Goal: Task Accomplishment & Management: Manage account settings

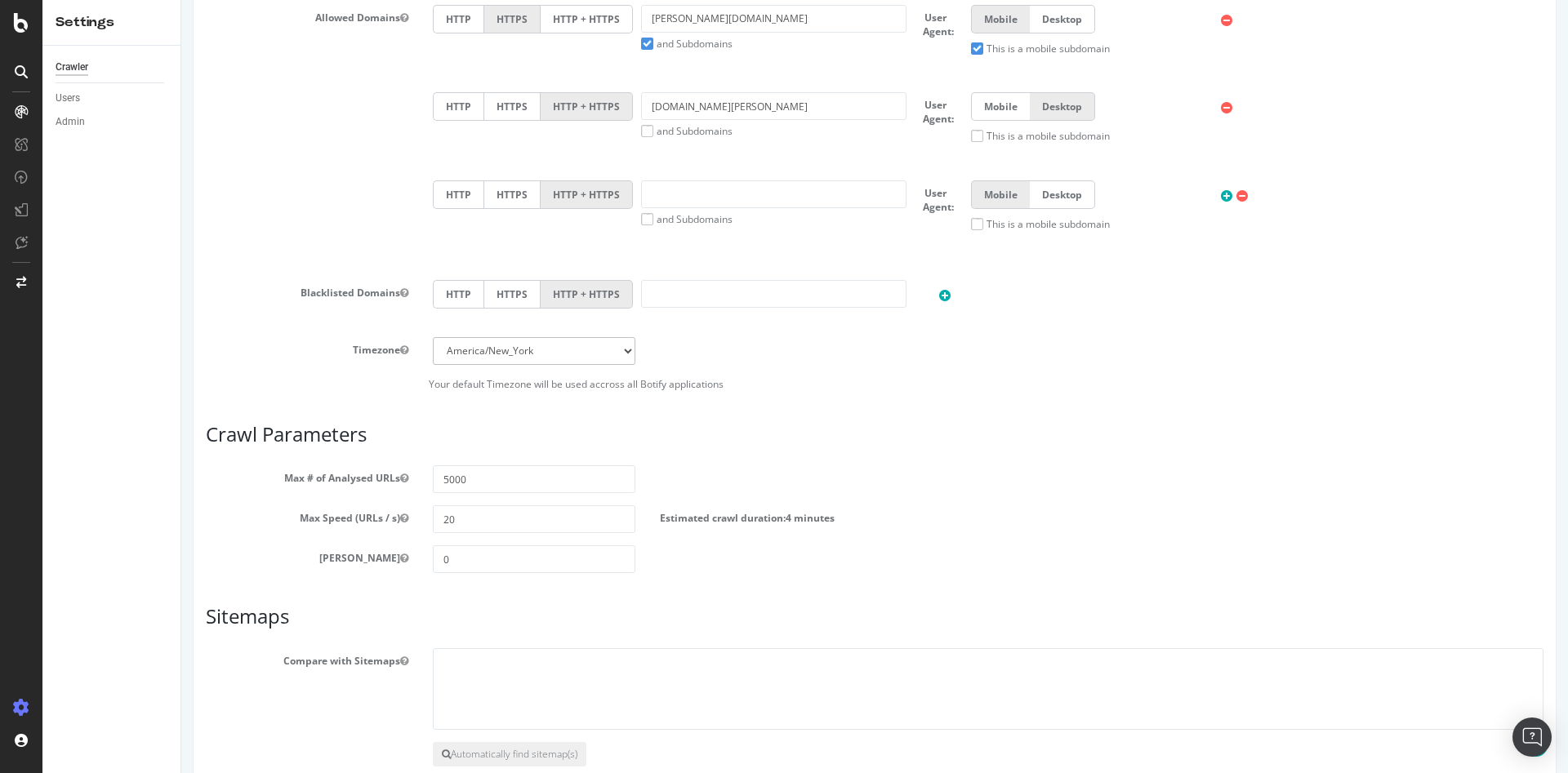
scroll to position [729, 0]
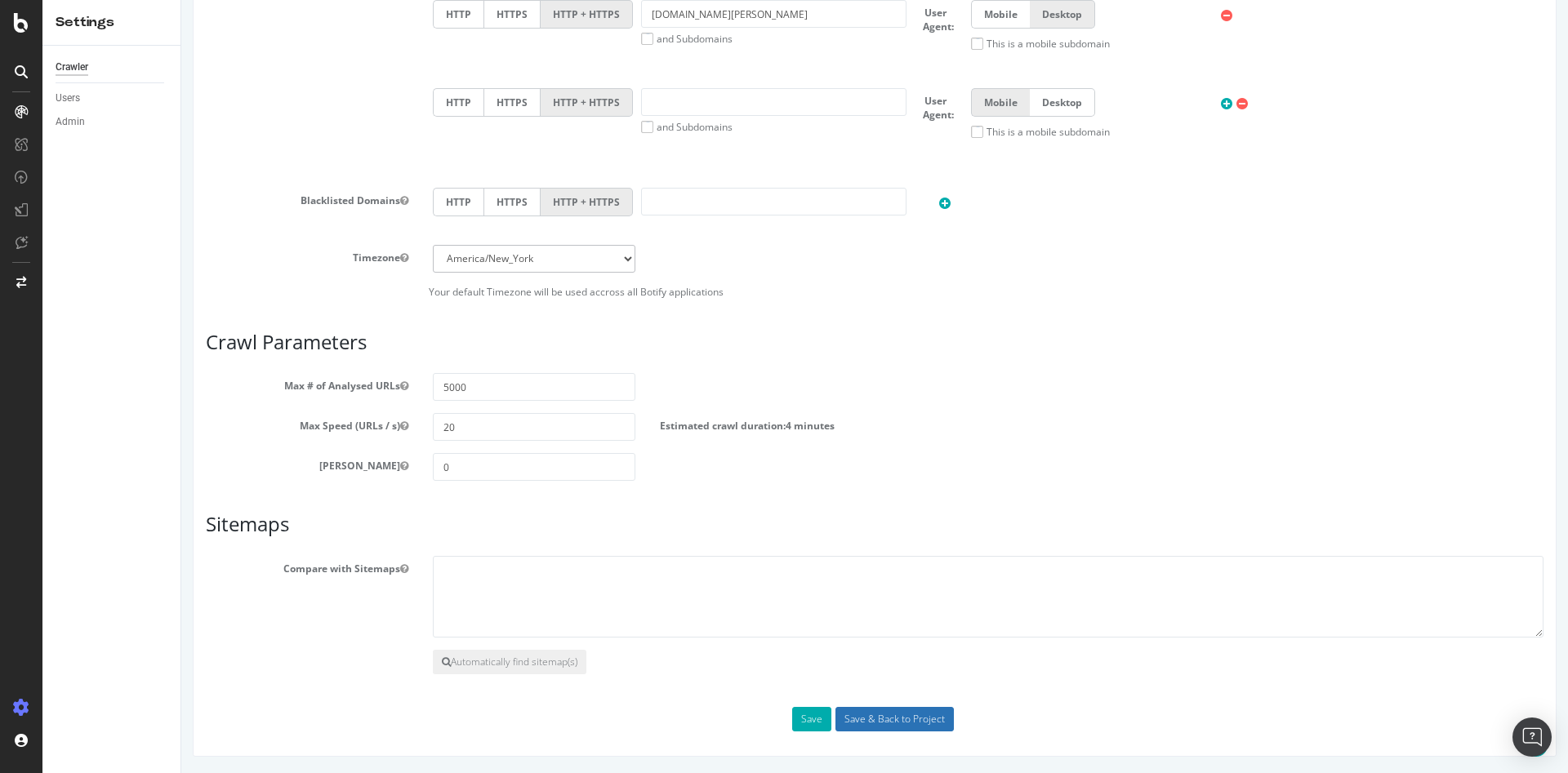
click at [852, 725] on input "Save & Back to Project" at bounding box center [894, 719] width 118 height 25
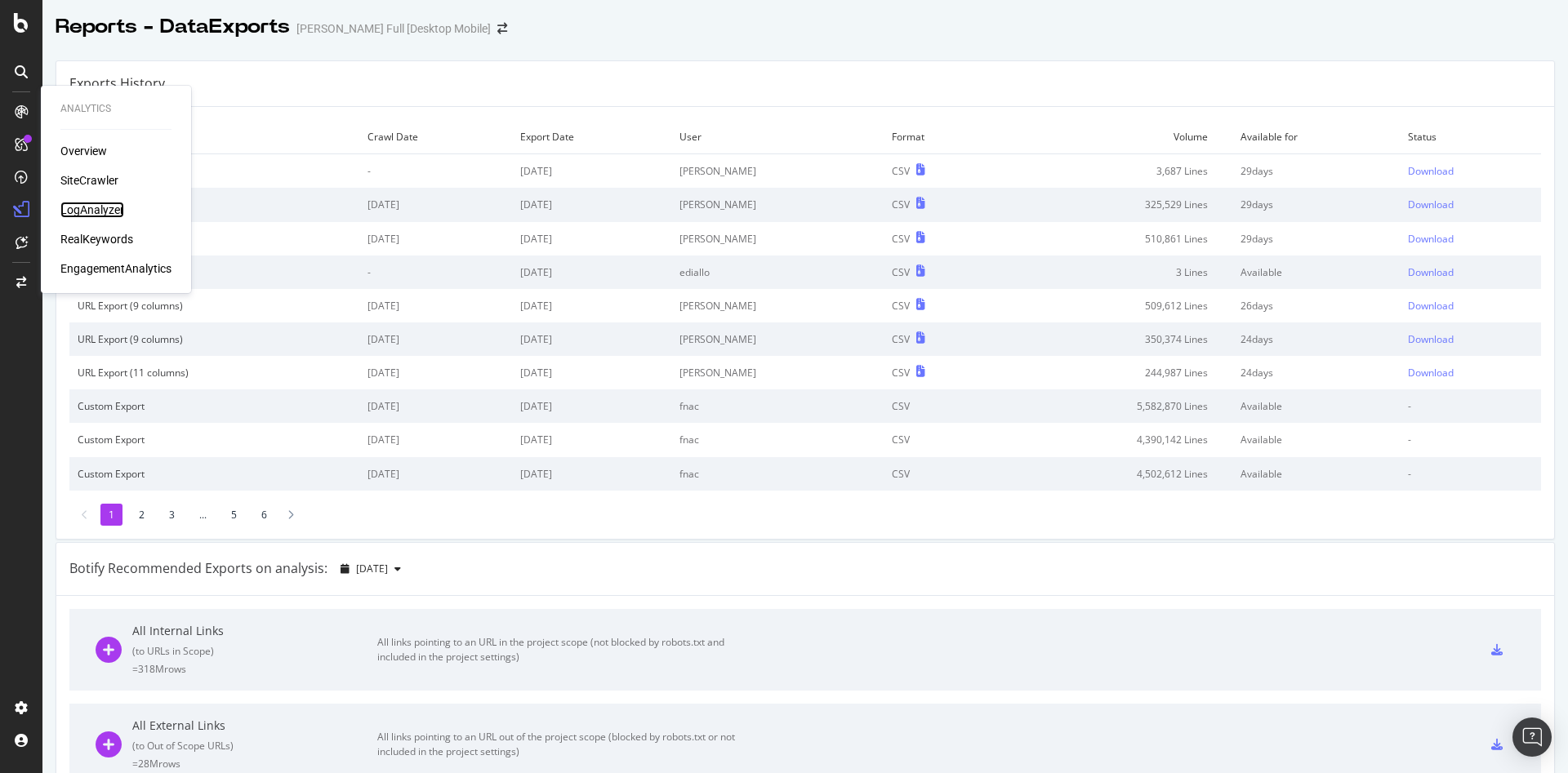
click at [106, 209] on div "LogAnalyzer" at bounding box center [92, 209] width 64 height 16
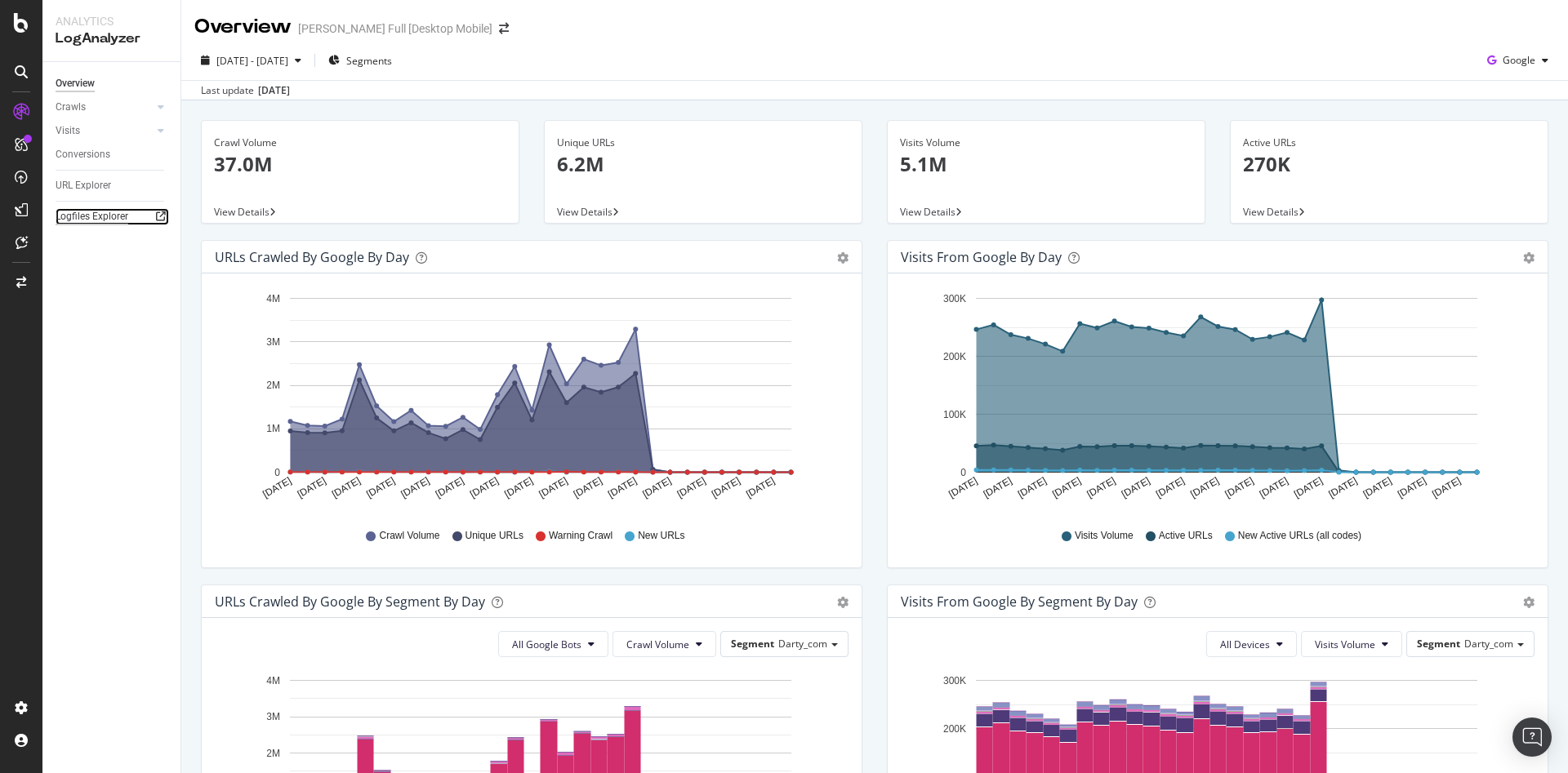
click at [99, 216] on div "Logfiles Explorer" at bounding box center [92, 217] width 73 height 17
click at [20, 24] on icon at bounding box center [20, 22] width 14 height 20
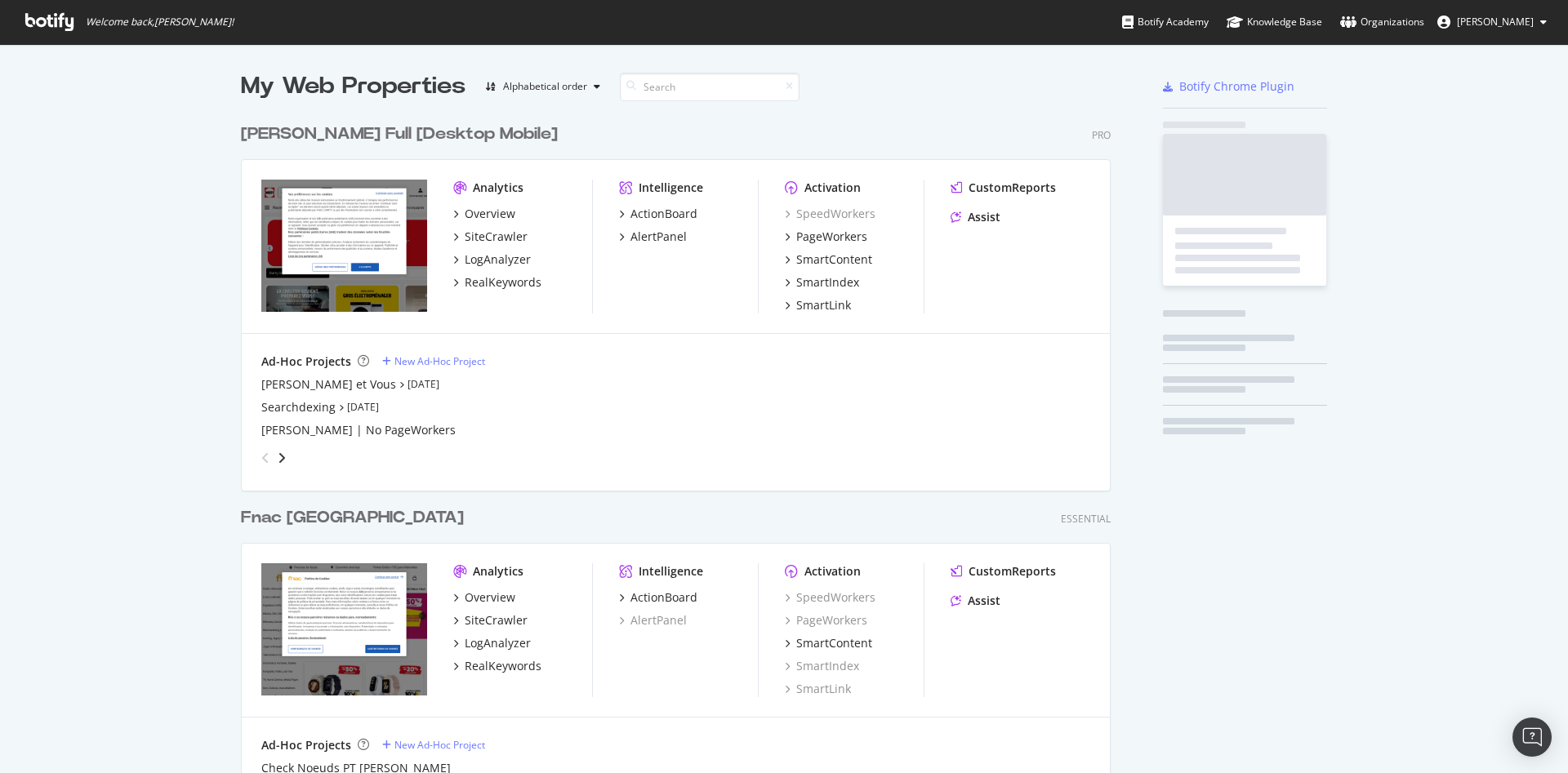
scroll to position [1108, 869]
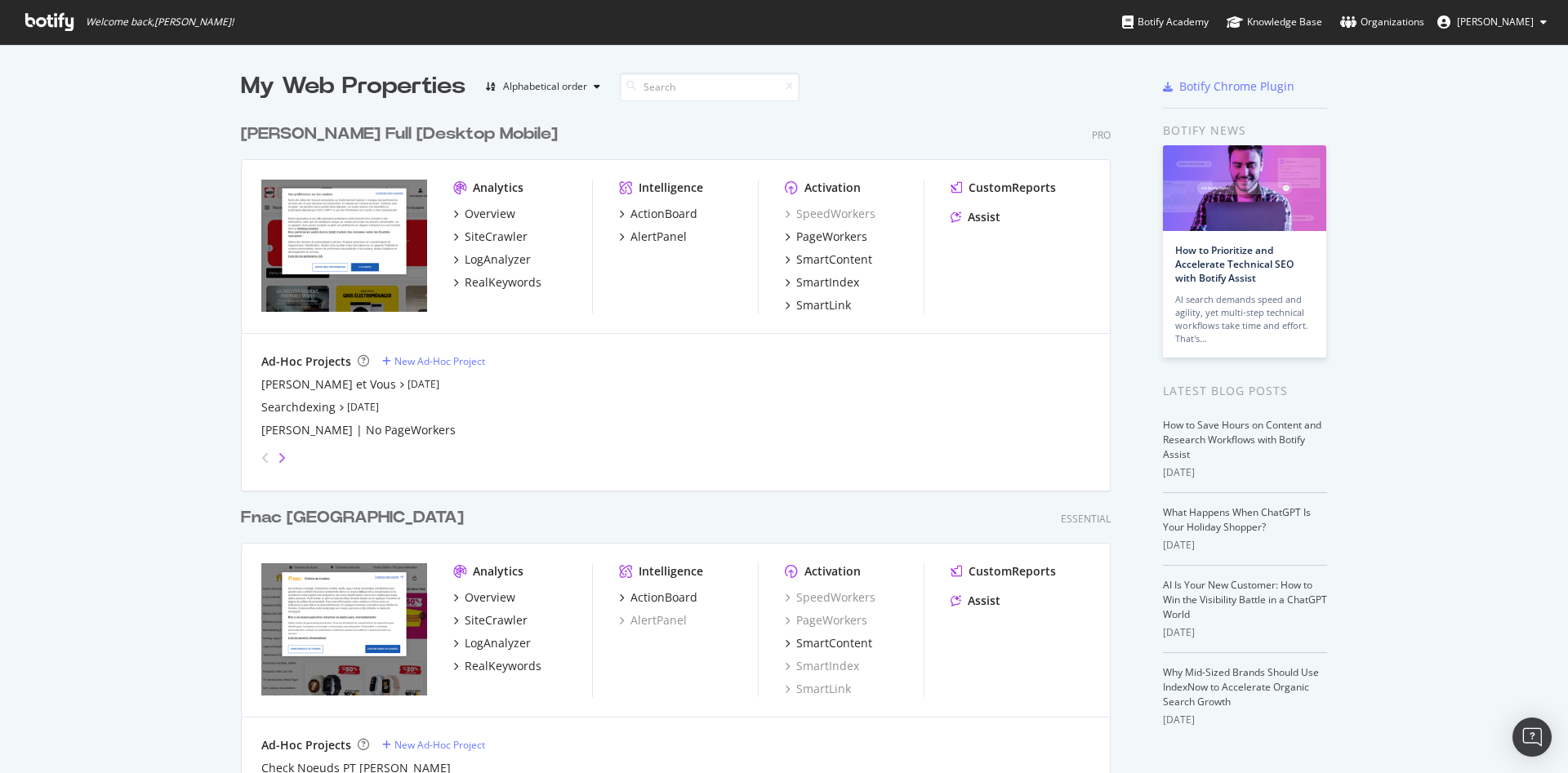
click at [278, 457] on icon "angle-right" at bounding box center [282, 457] width 8 height 13
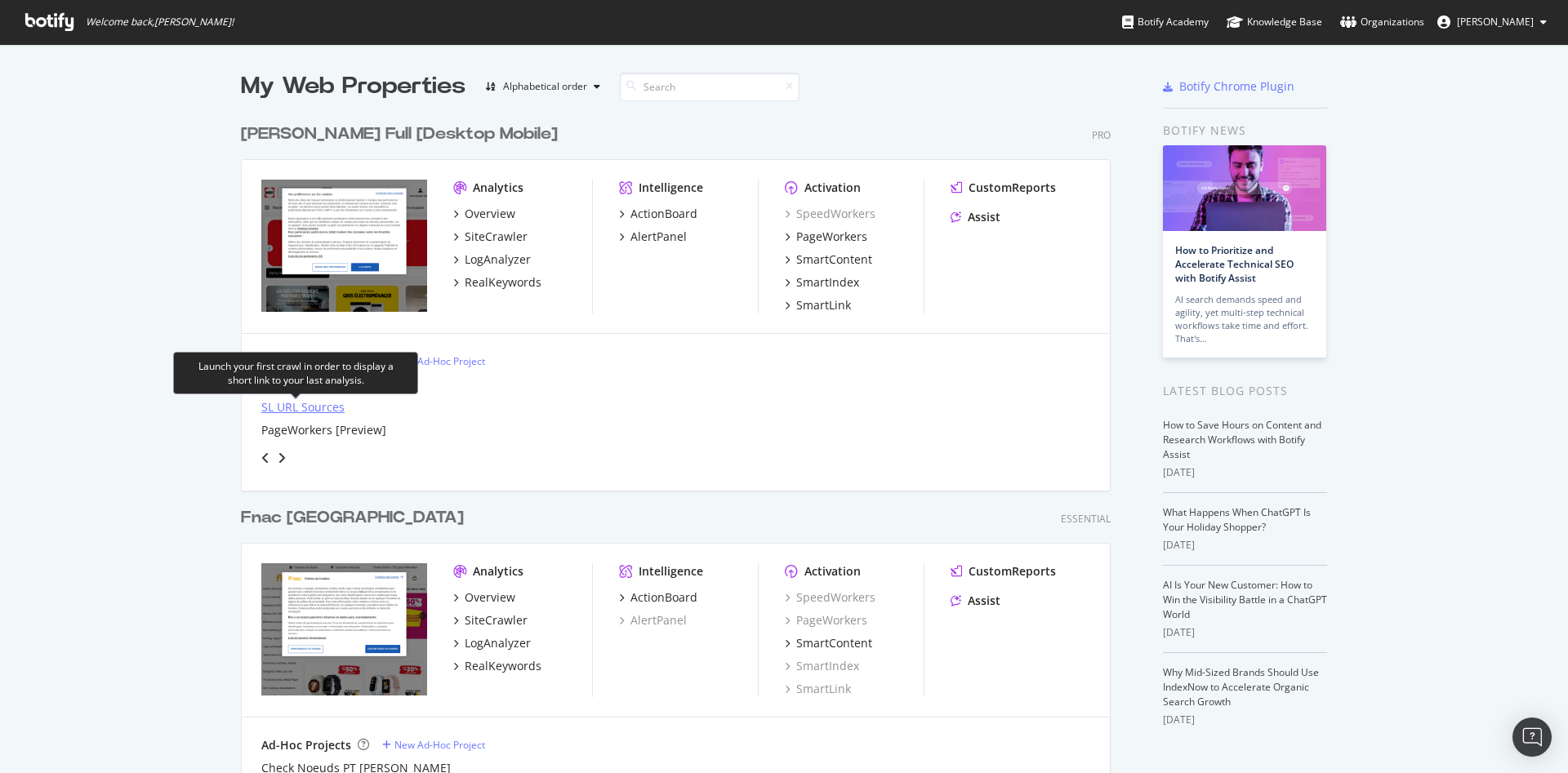
click at [294, 410] on div "SL URL Sources" at bounding box center [303, 407] width 83 height 16
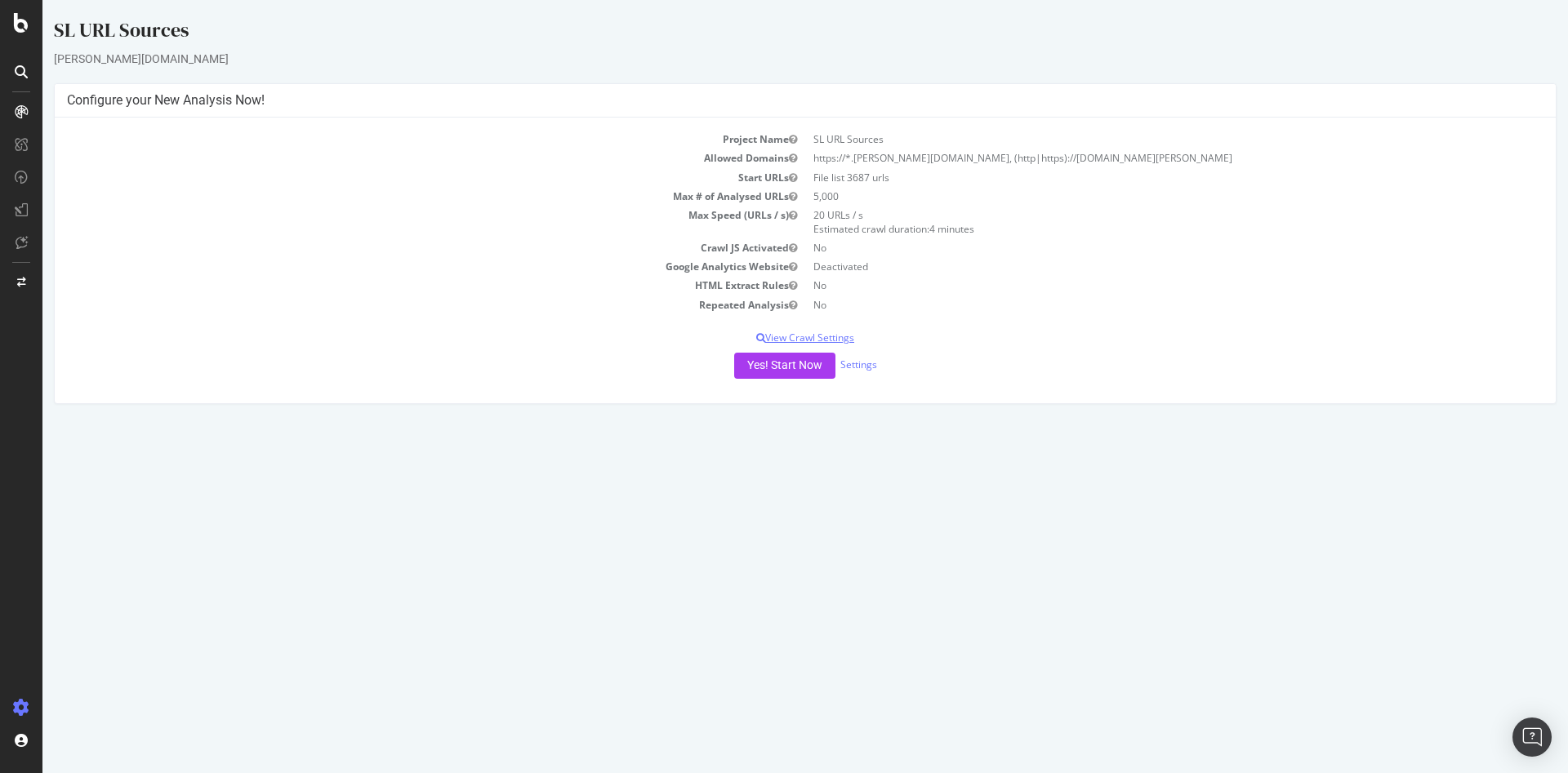
click at [829, 340] on p "View Crawl Settings" at bounding box center [806, 337] width 1477 height 14
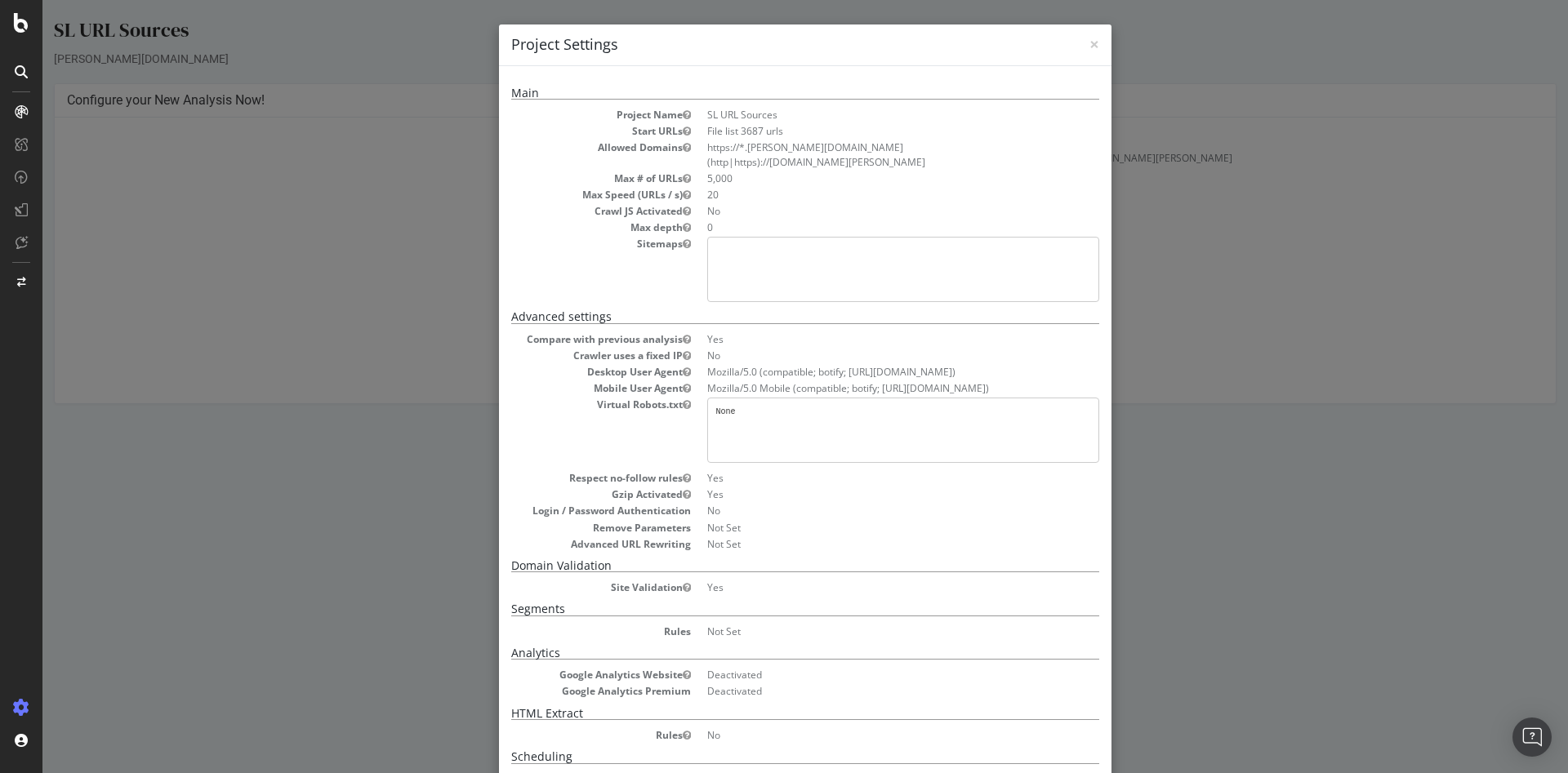
click at [1177, 255] on div "× Close Project Settings Main Project Name SL URL Sources Start URLs File list …" at bounding box center [805, 386] width 1526 height 773
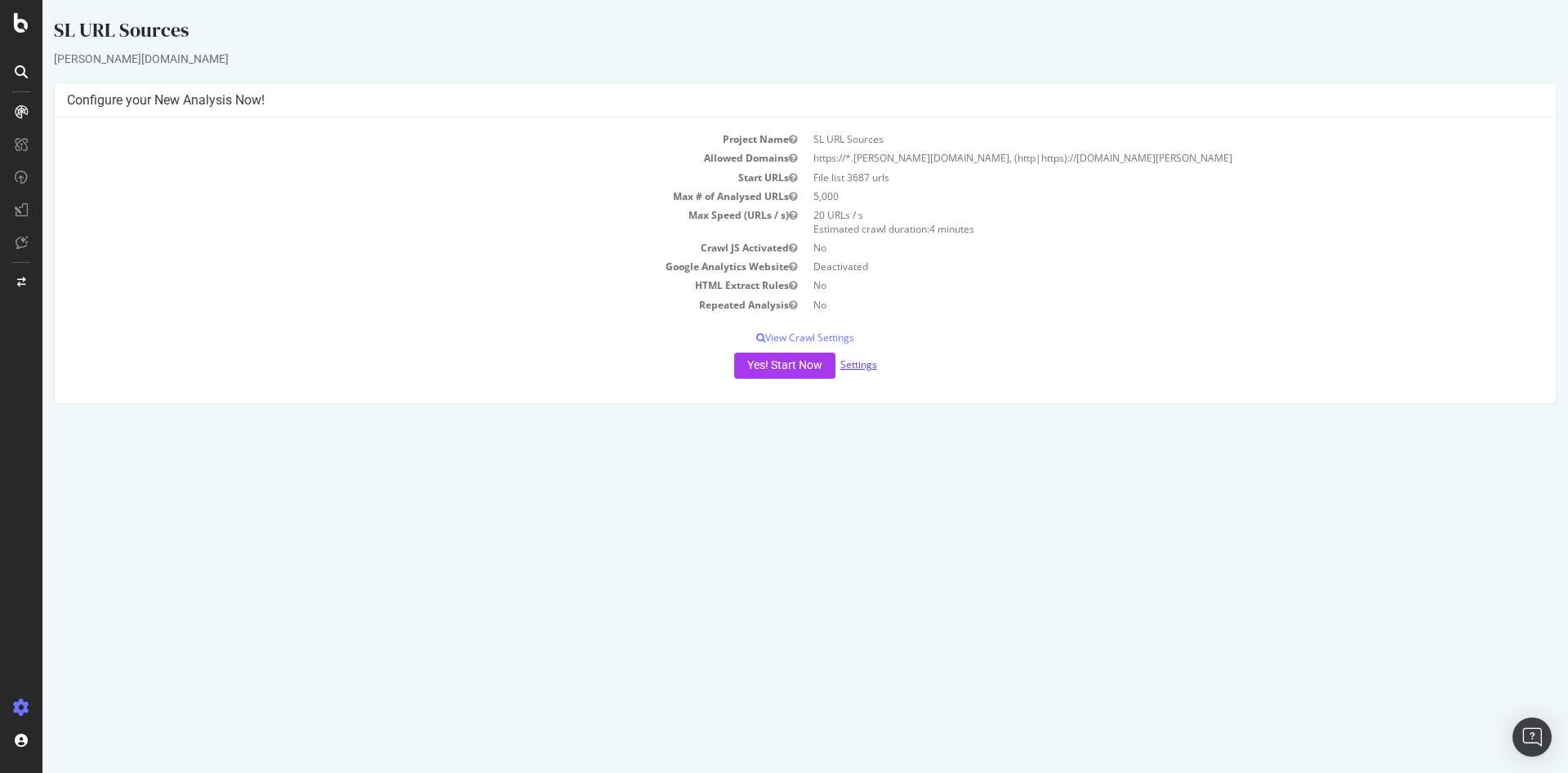
click at [865, 362] on link "Settings" at bounding box center [858, 364] width 37 height 14
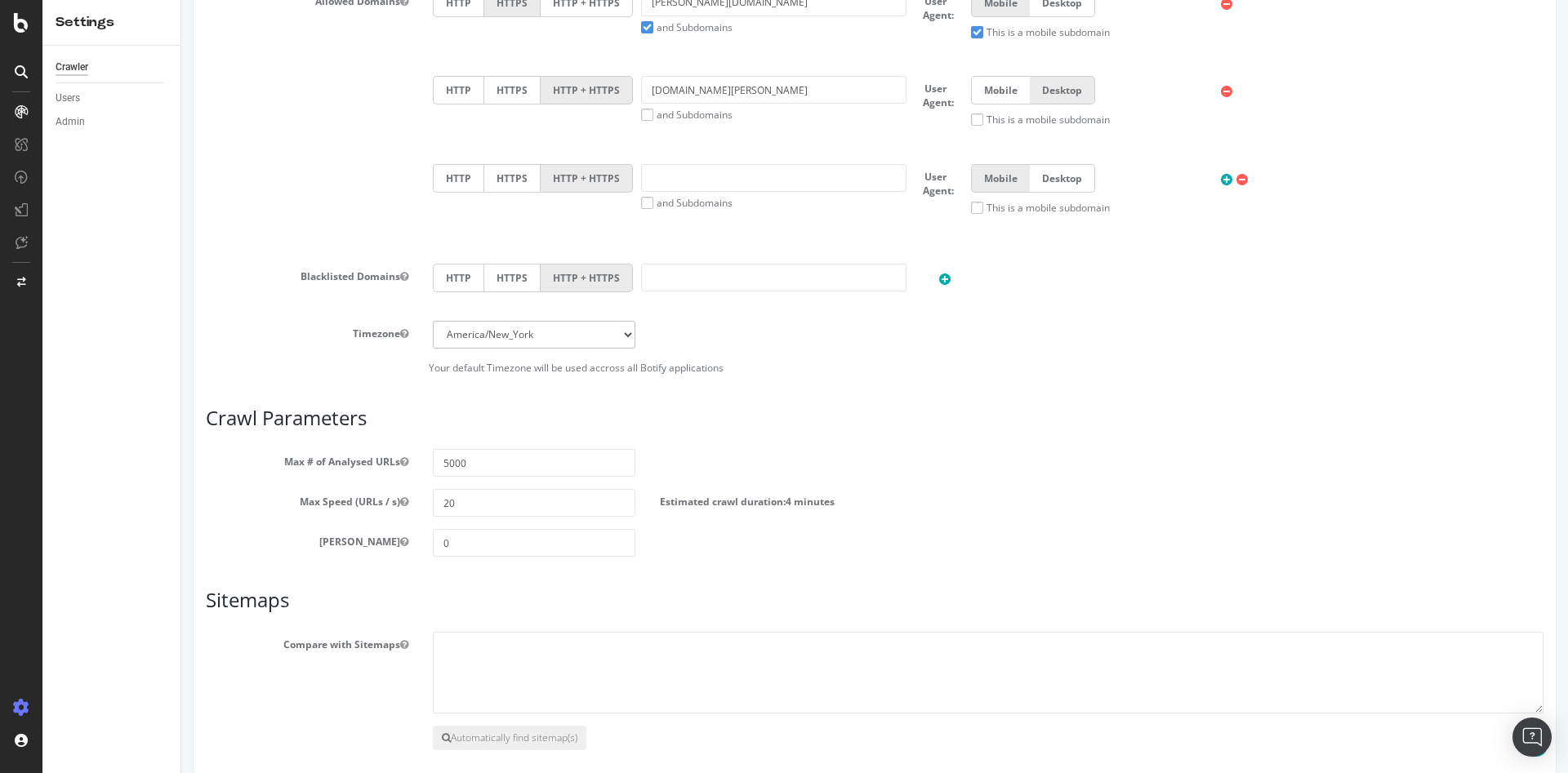
scroll to position [82, 0]
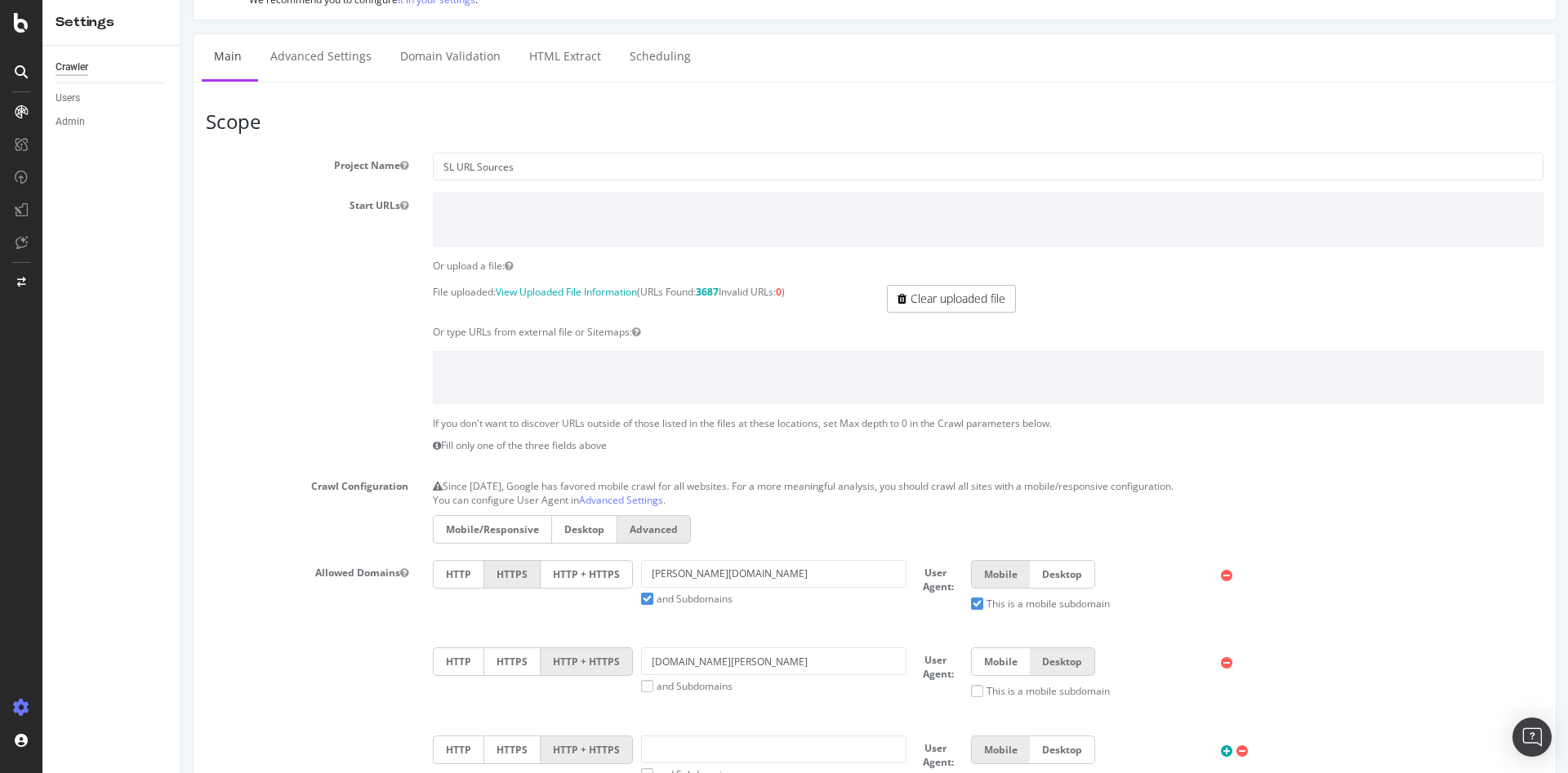
click at [82, 70] on div "Crawler" at bounding box center [71, 67] width 32 height 17
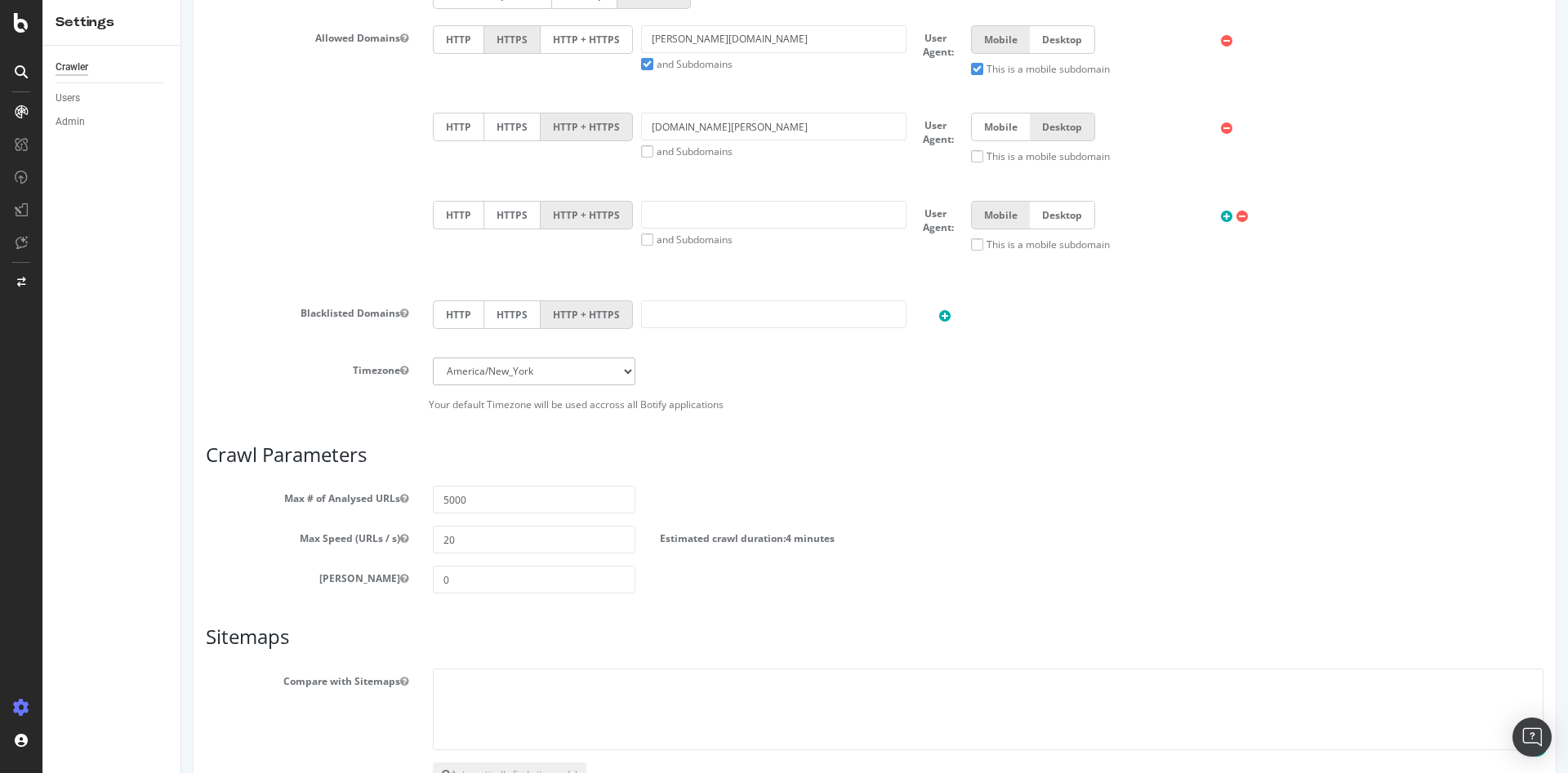
scroll to position [729, 0]
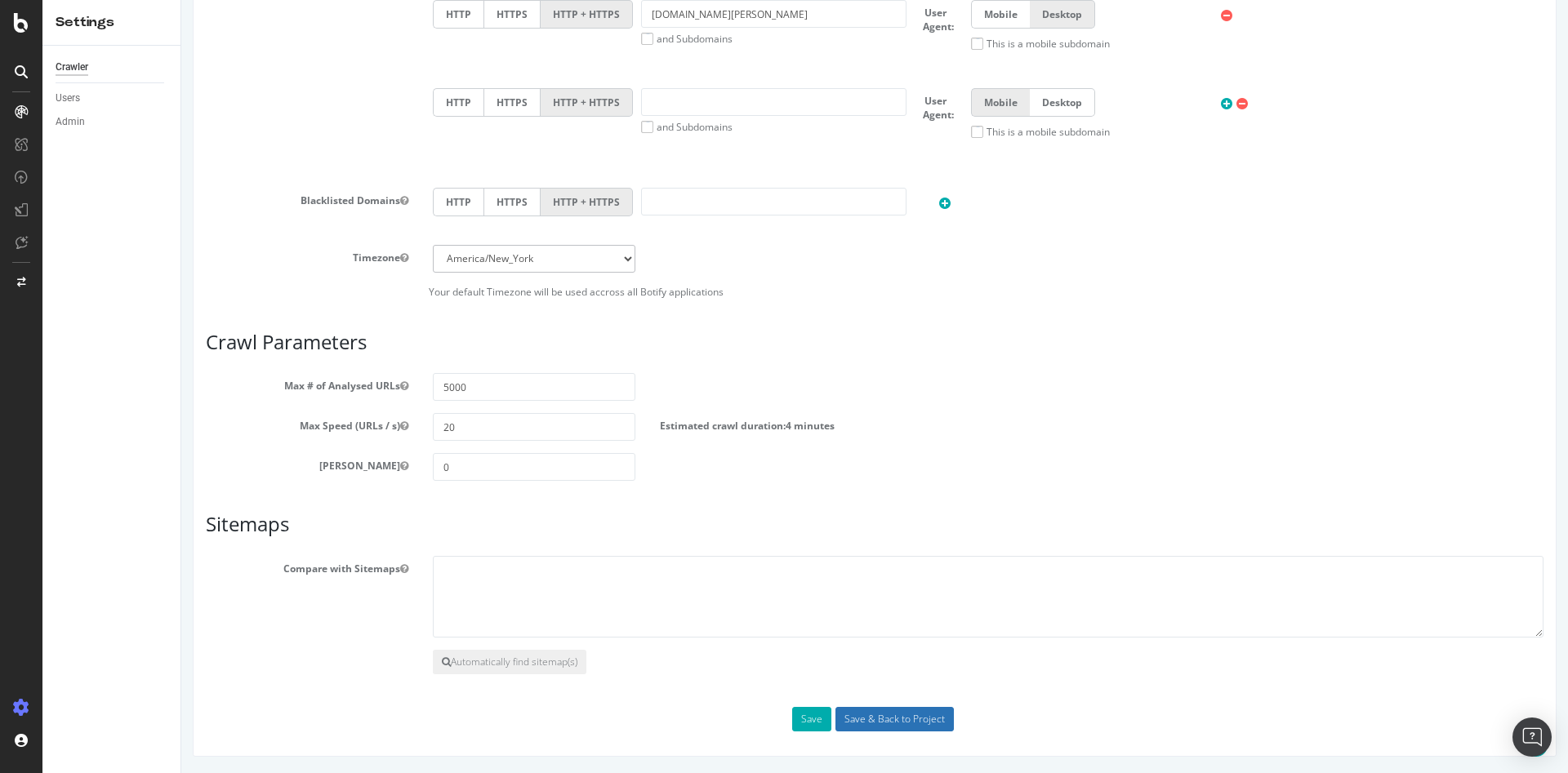
click at [847, 715] on input "Save & Back to Project" at bounding box center [894, 719] width 118 height 25
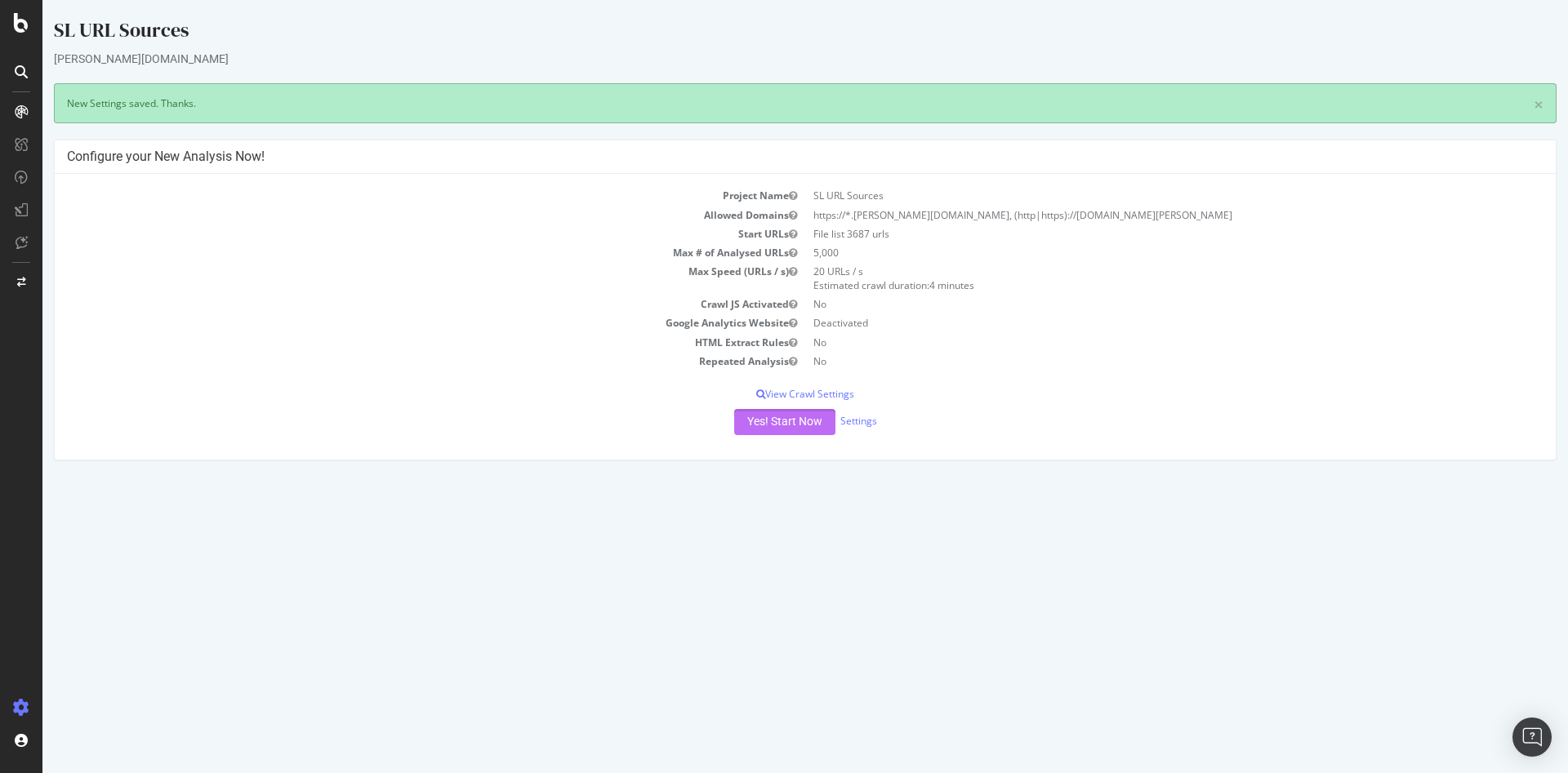
click at [780, 413] on button "Yes! Start Now" at bounding box center [784, 421] width 101 height 26
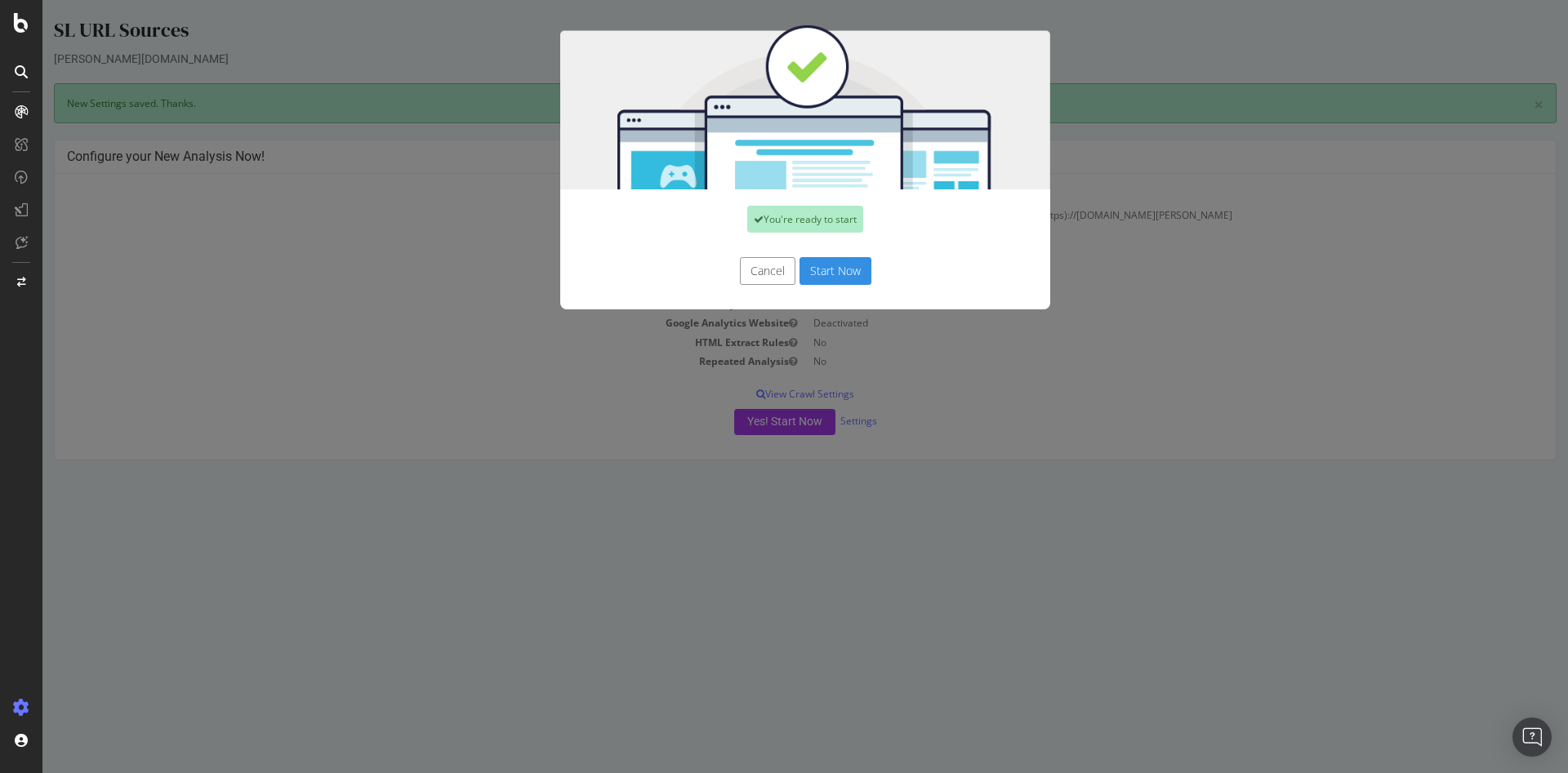
click at [827, 277] on button "Start Now" at bounding box center [835, 271] width 72 height 28
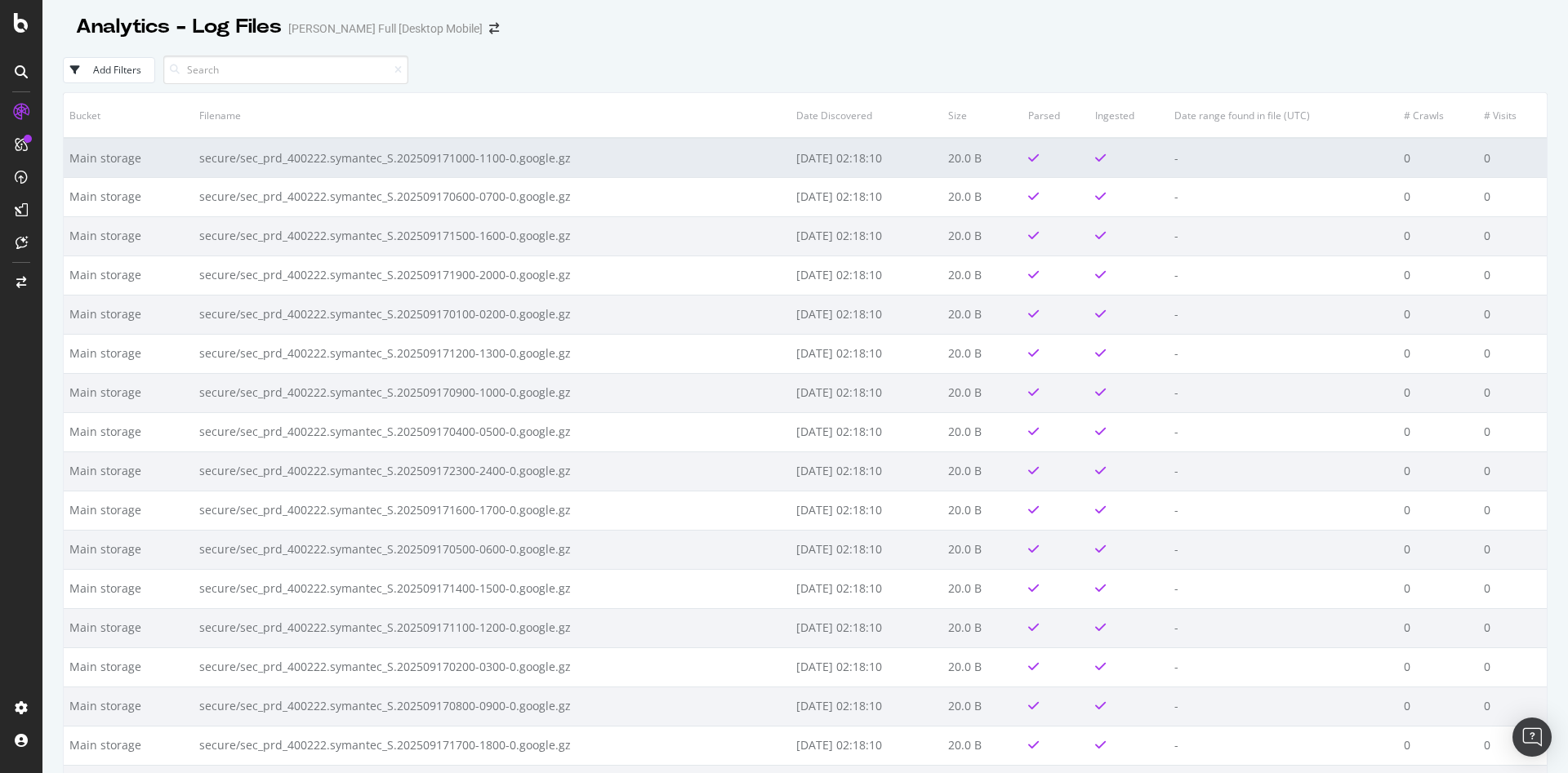
drag, startPoint x: 885, startPoint y: 158, endPoint x: 762, endPoint y: 156, distance: 123.0
click at [790, 156] on td "2025-09-18 02:18:10" at bounding box center [866, 157] width 151 height 39
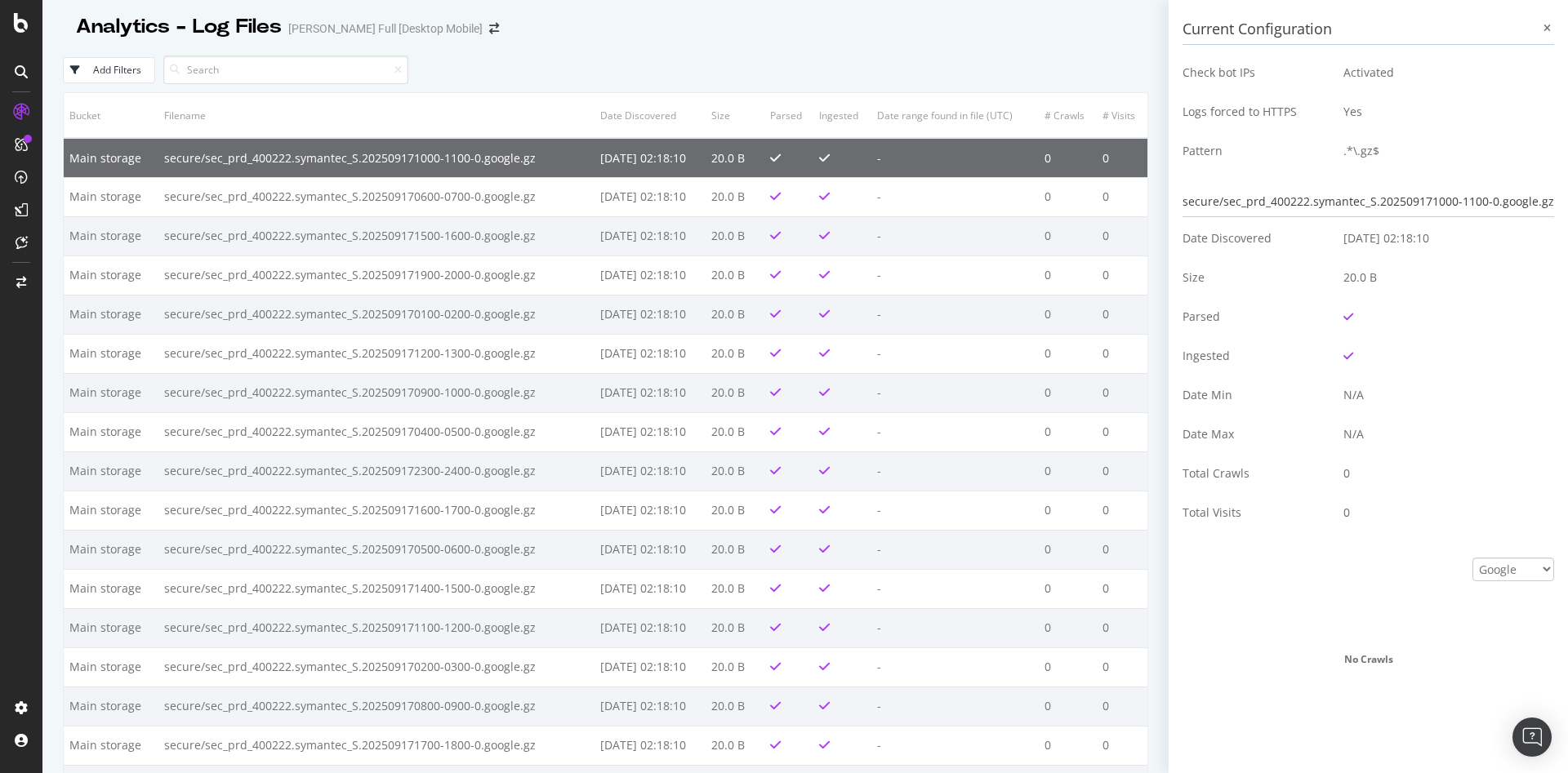
click at [306, 160] on td "secure/sec_prd_400222.symantec_S.202509171000-1100-0.google.gz" at bounding box center [376, 157] width 436 height 39
drag, startPoint x: 59, startPoint y: 157, endPoint x: 676, endPoint y: 159, distance: 617.0
click at [676, 159] on div "Analytics - Log Files Darty Full [Desktop Mobile] Add Filters Bucket Filename D…" at bounding box center [805, 386] width 1526 height 773
click at [1543, 31] on icon at bounding box center [1547, 29] width 8 height 10
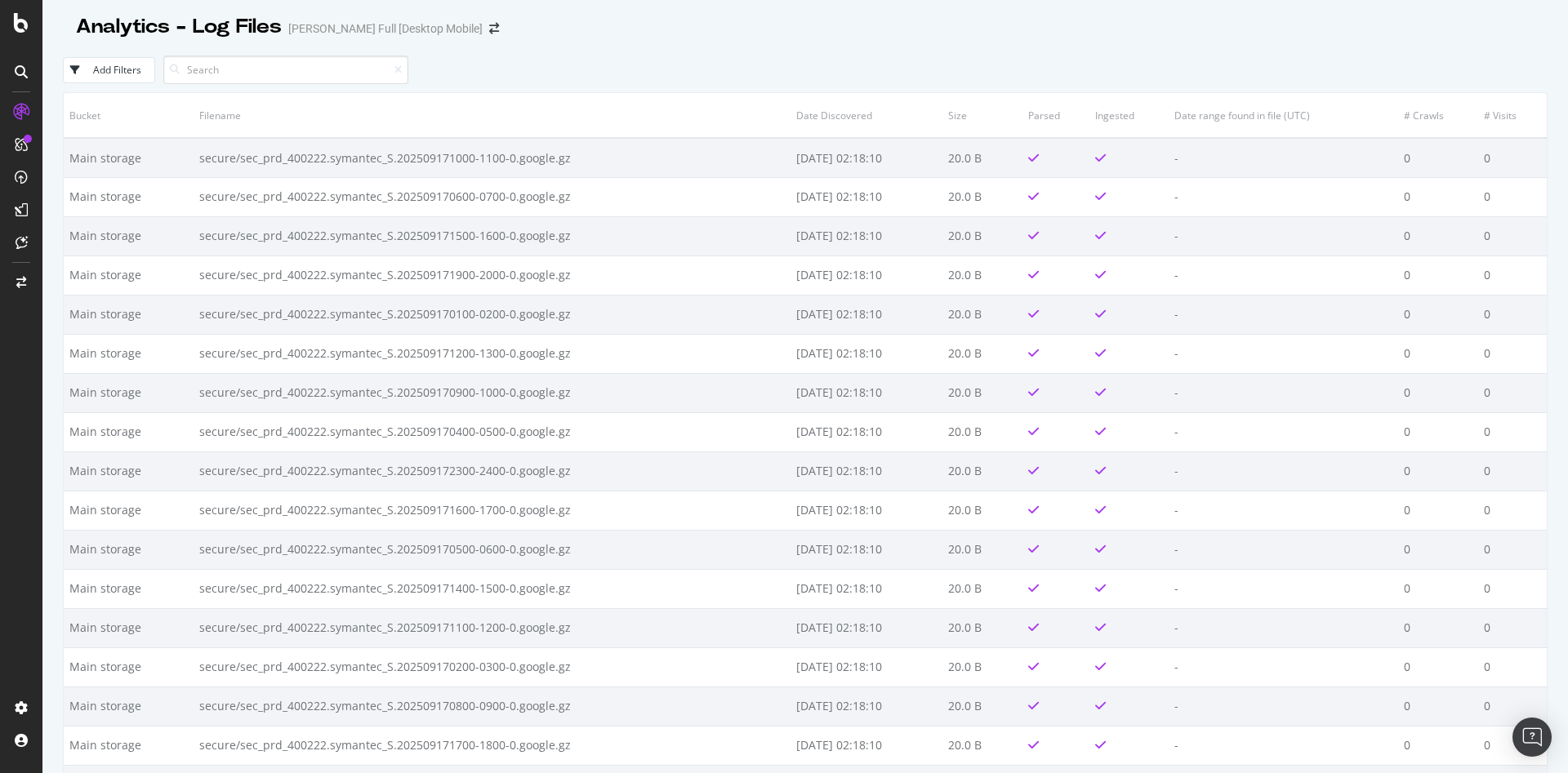
click at [1103, 77] on div "Add Filters" at bounding box center [805, 70] width 1485 height 45
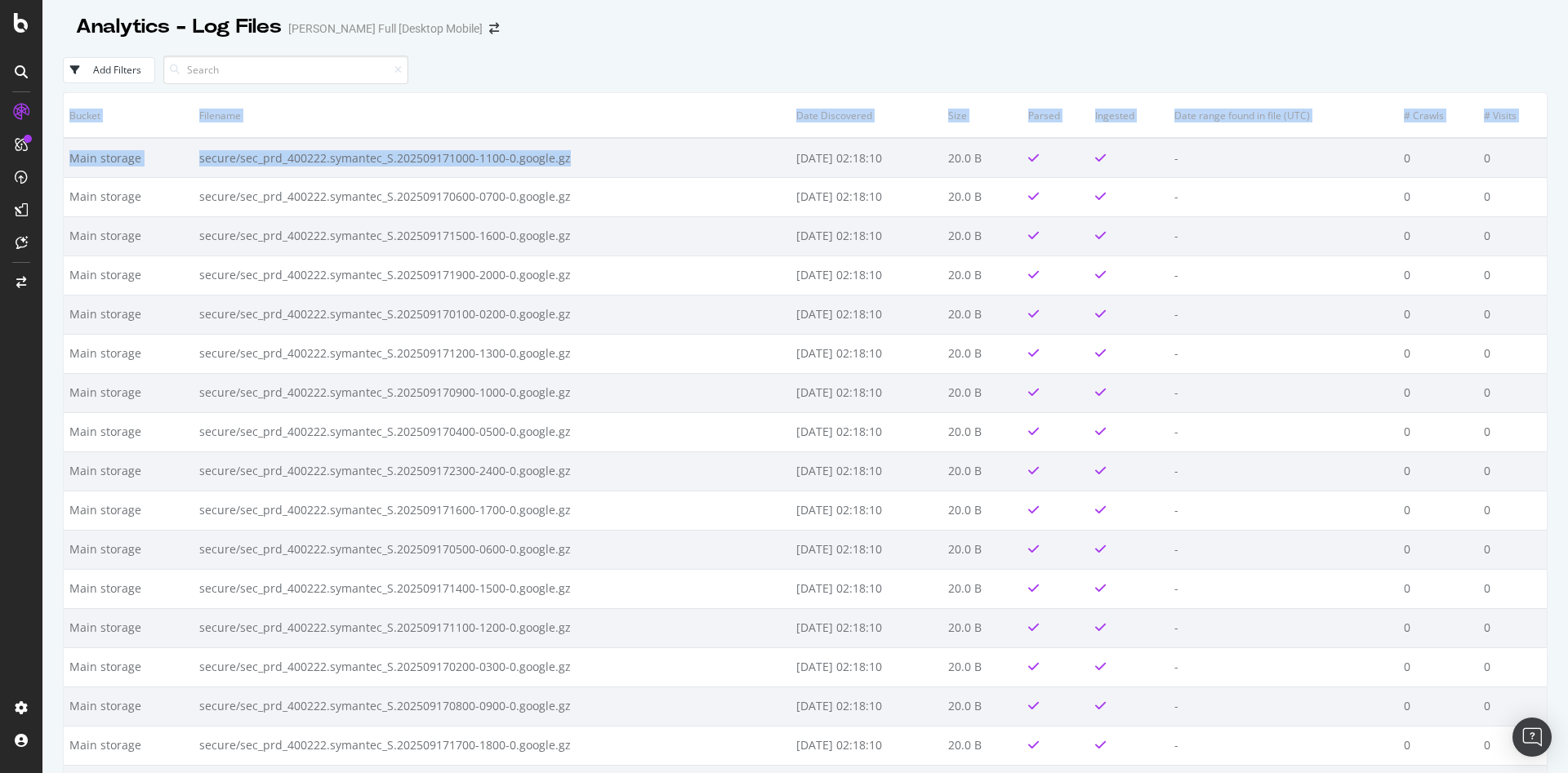
drag, startPoint x: 59, startPoint y: 157, endPoint x: 507, endPoint y: 119, distance: 449.6
click at [665, 163] on div "Analytics - Log Files Darty Full [Desktop Mobile] Add Filters Bucket Filename D…" at bounding box center [805, 386] width 1526 height 773
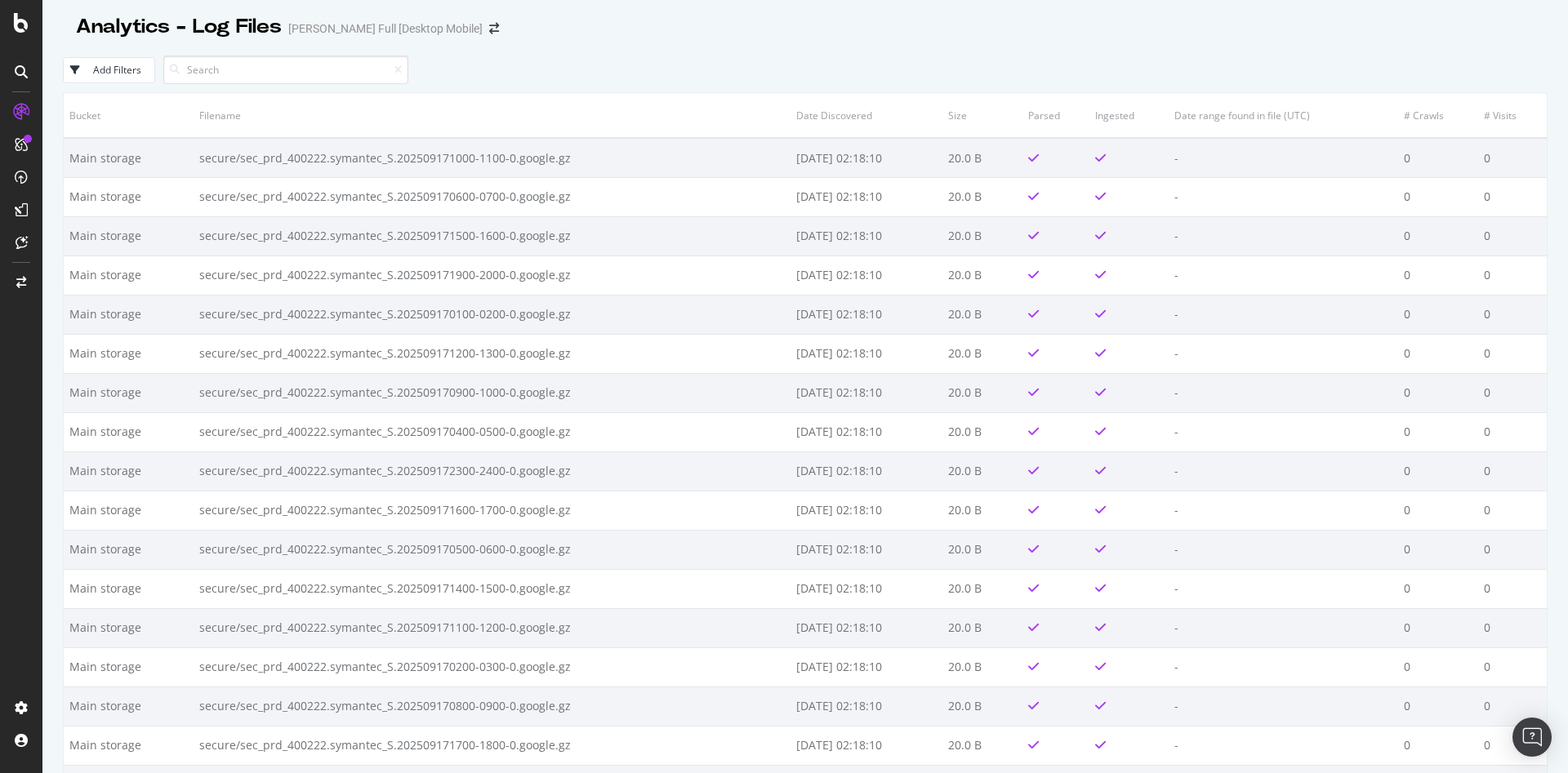
click at [504, 82] on div "Add Filters" at bounding box center [805, 70] width 1485 height 45
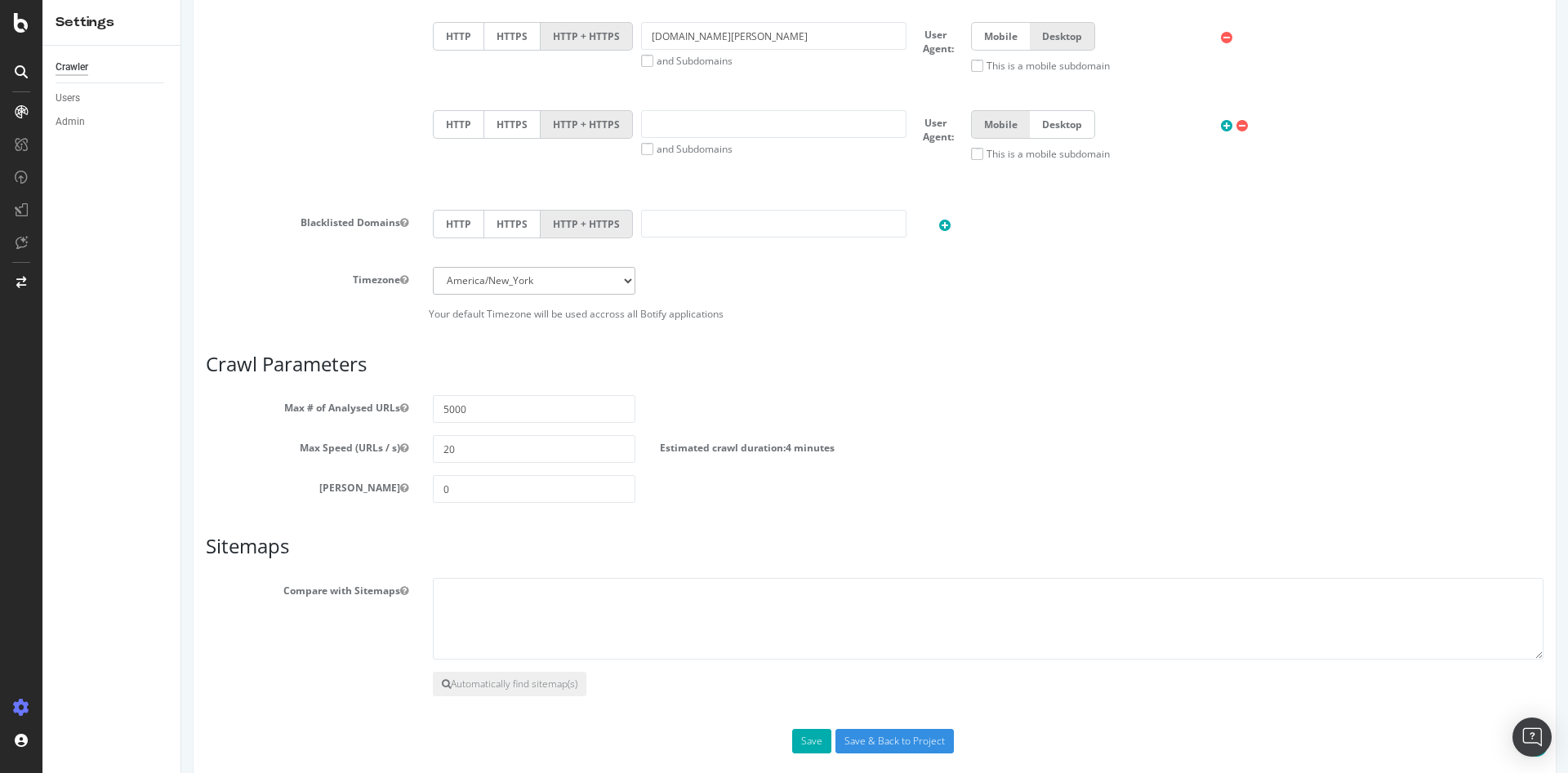
scroll to position [729, 0]
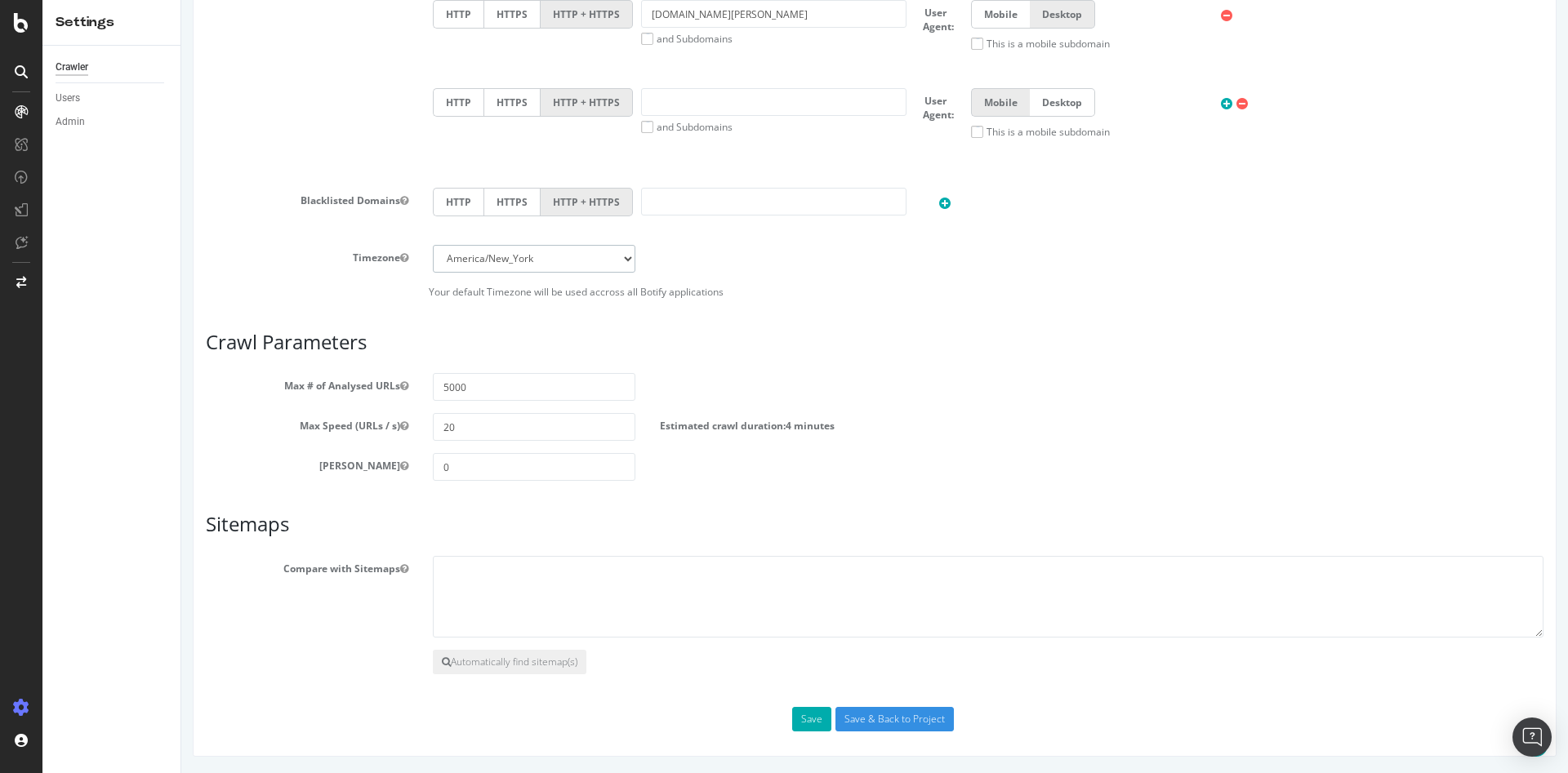
click at [563, 263] on select "Africa/Abidjan Africa/Accra Africa/Addis_Ababa Africa/Algiers Africa/Asmara Afr…" at bounding box center [534, 258] width 202 height 28
select select "Europe/[GEOGRAPHIC_DATA]"
click at [433, 245] on select "Africa/Abidjan Africa/Accra Africa/Addis_Ababa Africa/Algiers Africa/Asmara Afr…" at bounding box center [534, 258] width 202 height 28
click at [808, 721] on button "Save" at bounding box center [812, 719] width 39 height 25
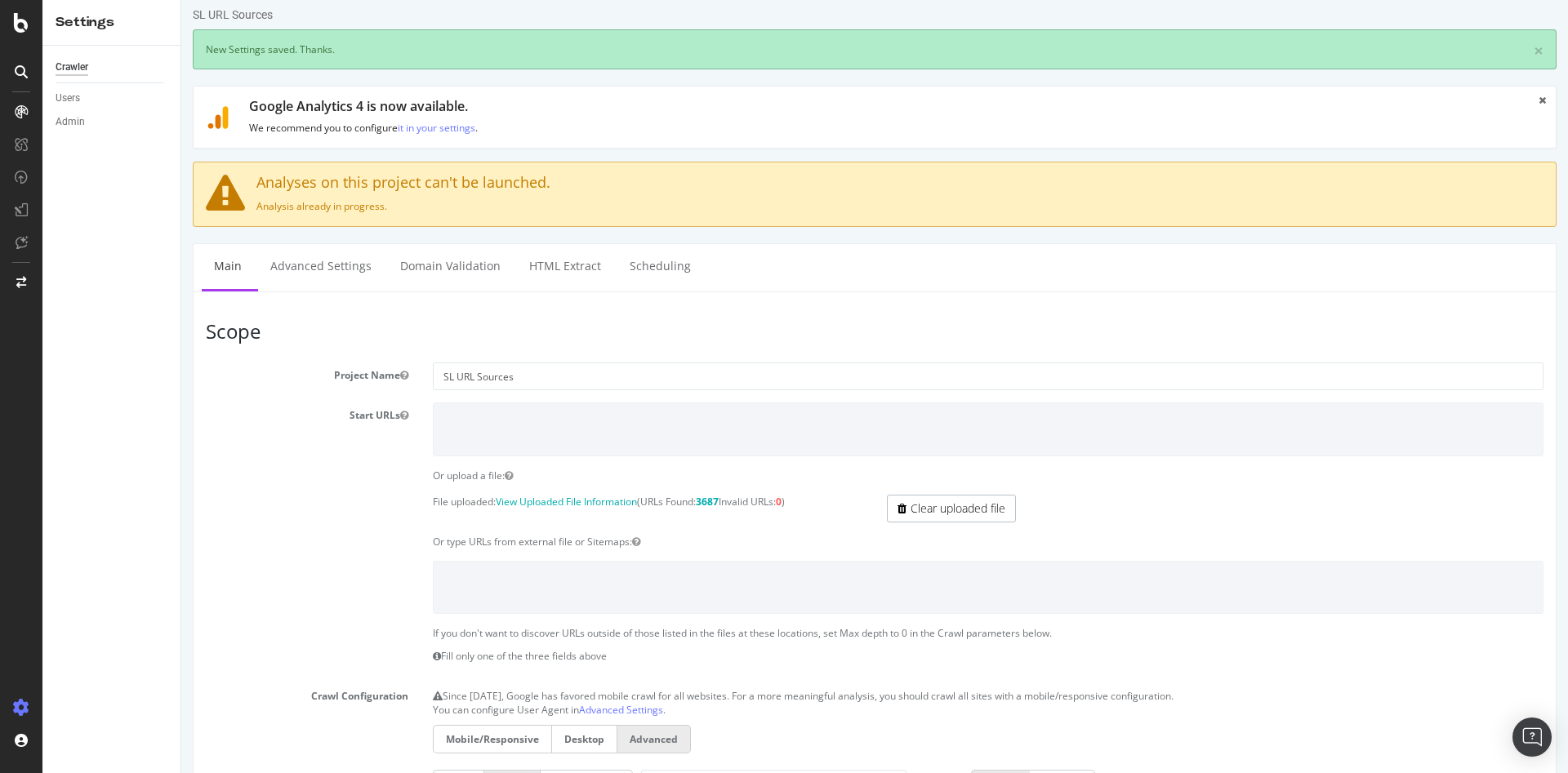
scroll to position [0, 0]
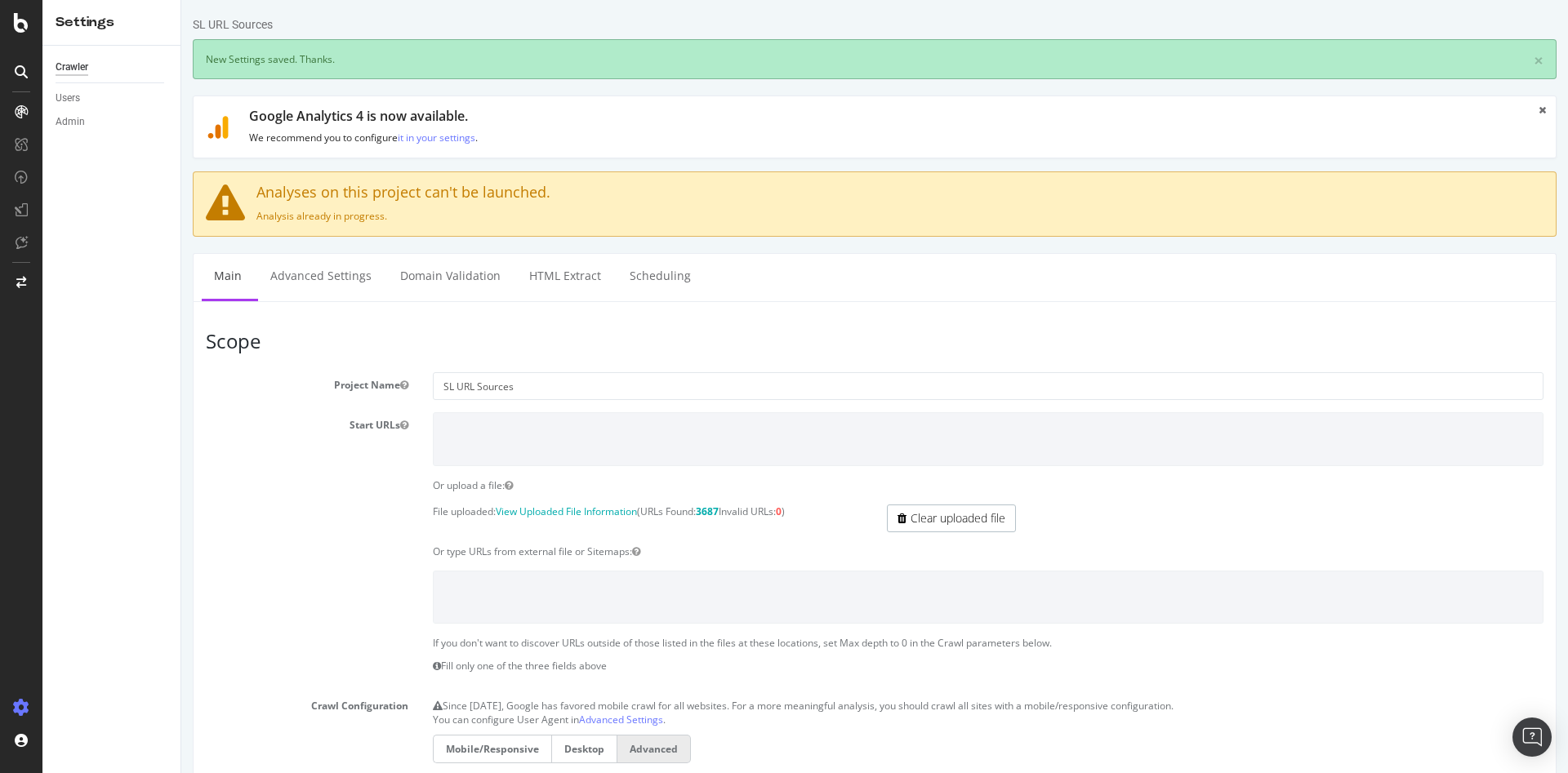
click at [1539, 108] on icon at bounding box center [1543, 110] width 8 height 10
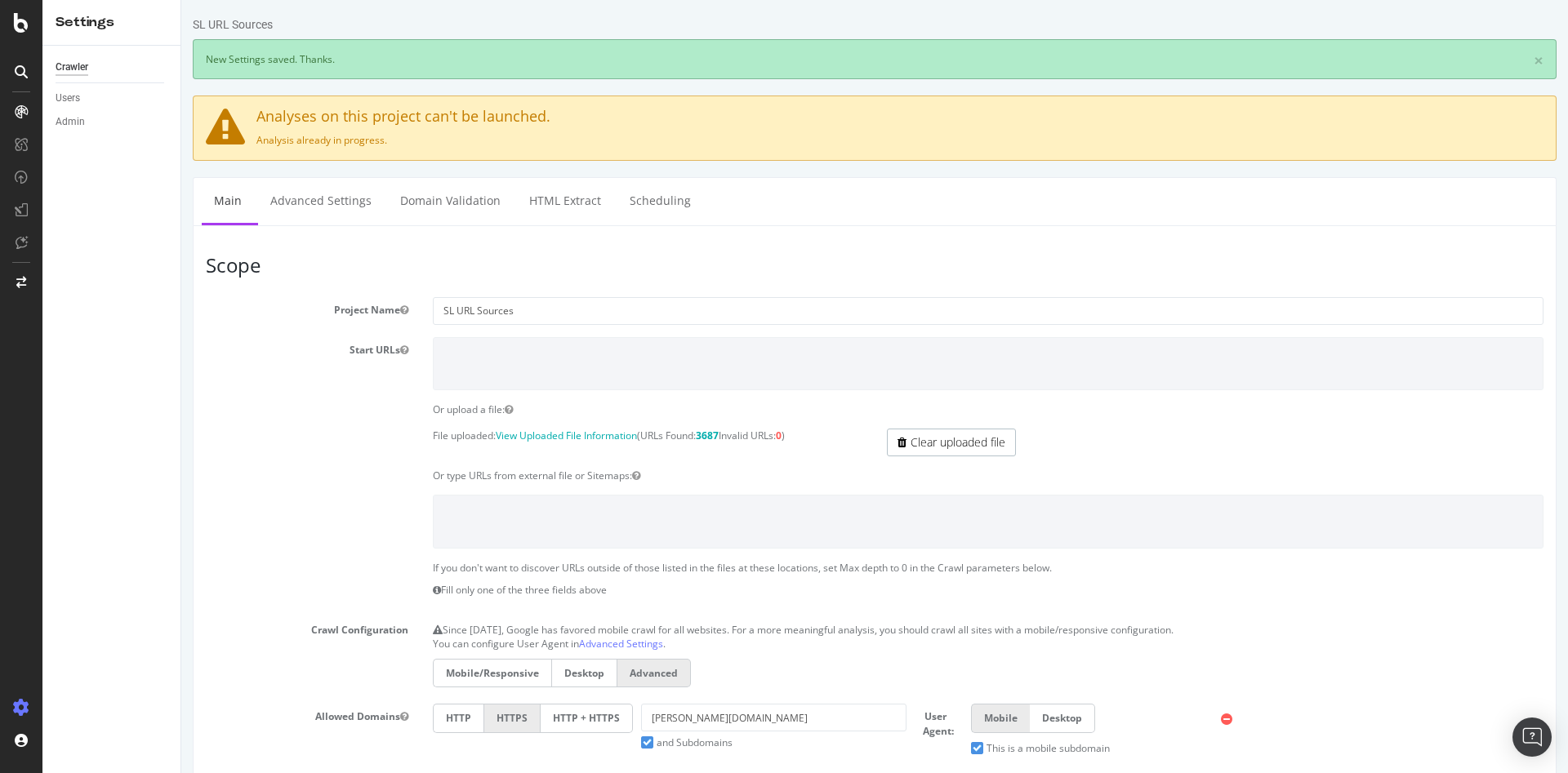
click at [1531, 58] on div "× New Settings saved. Thanks." at bounding box center [875, 59] width 1364 height 40
click at [1534, 59] on link "×" at bounding box center [1539, 61] width 10 height 17
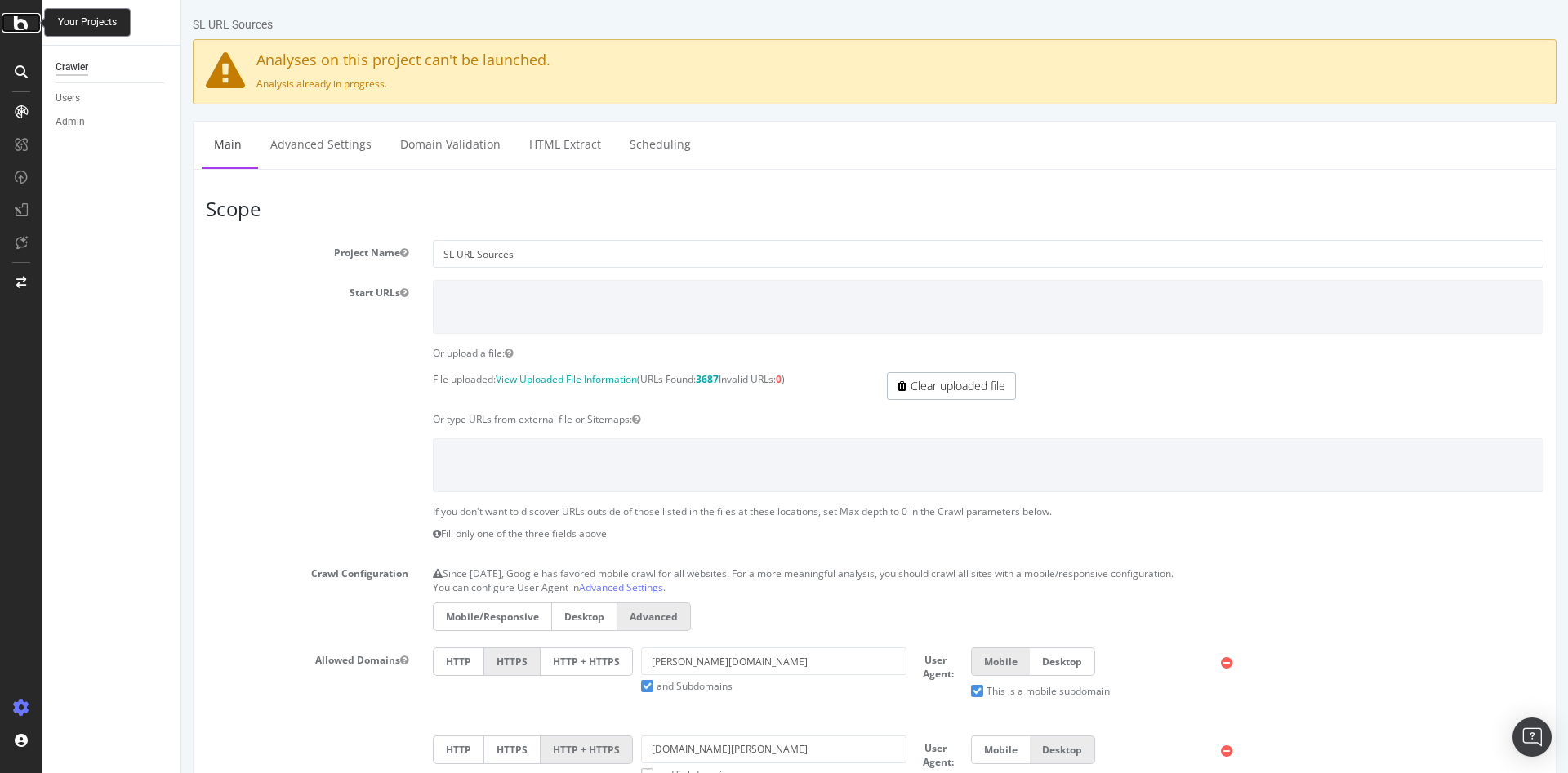
click at [21, 29] on icon at bounding box center [20, 22] width 14 height 20
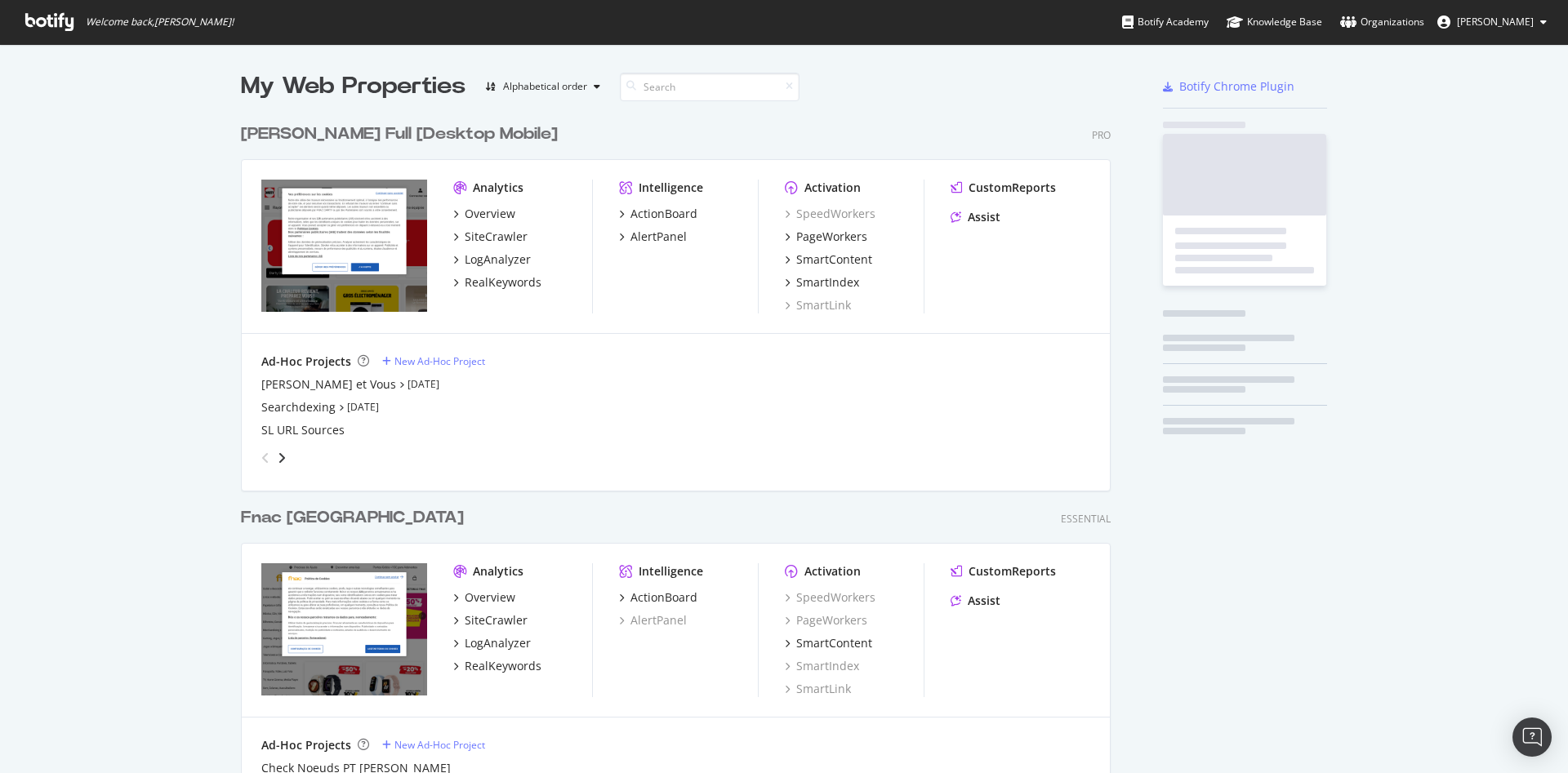
scroll to position [759, 1540]
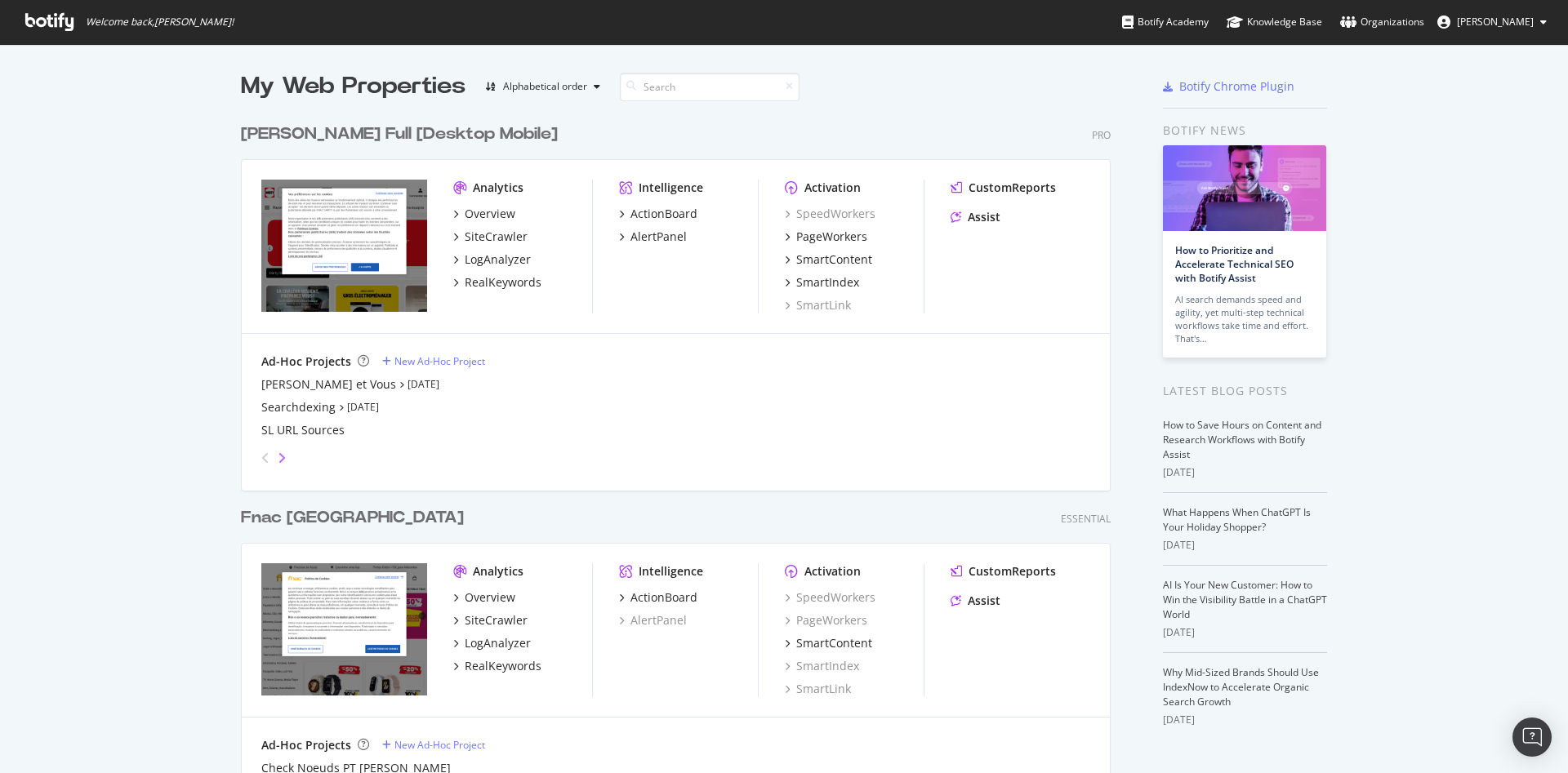
click at [278, 459] on icon "angle-right" at bounding box center [282, 457] width 8 height 13
click at [262, 459] on icon "angle-left" at bounding box center [266, 457] width 8 height 13
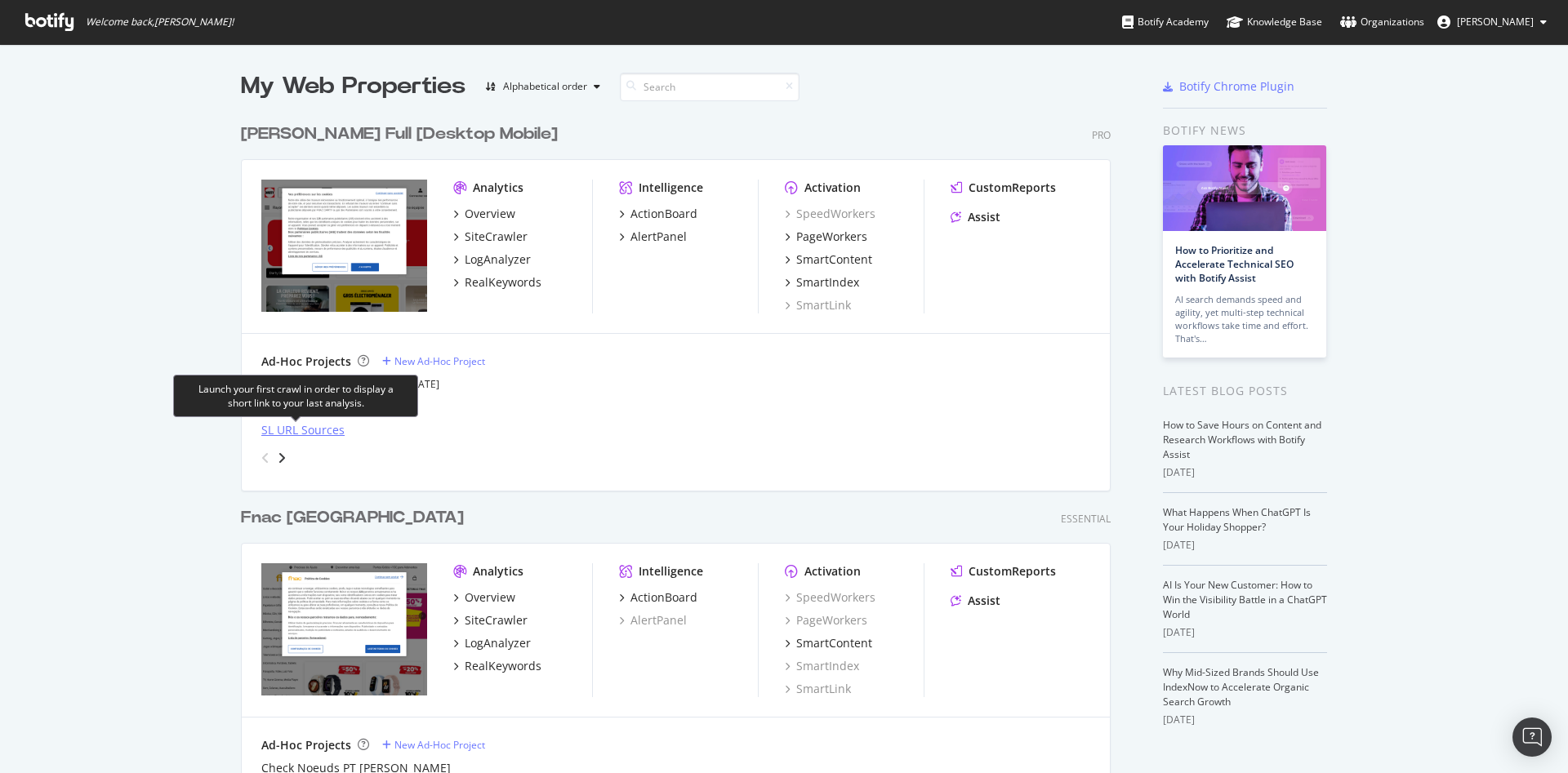
click at [278, 427] on div "SL URL Sources" at bounding box center [303, 430] width 83 height 16
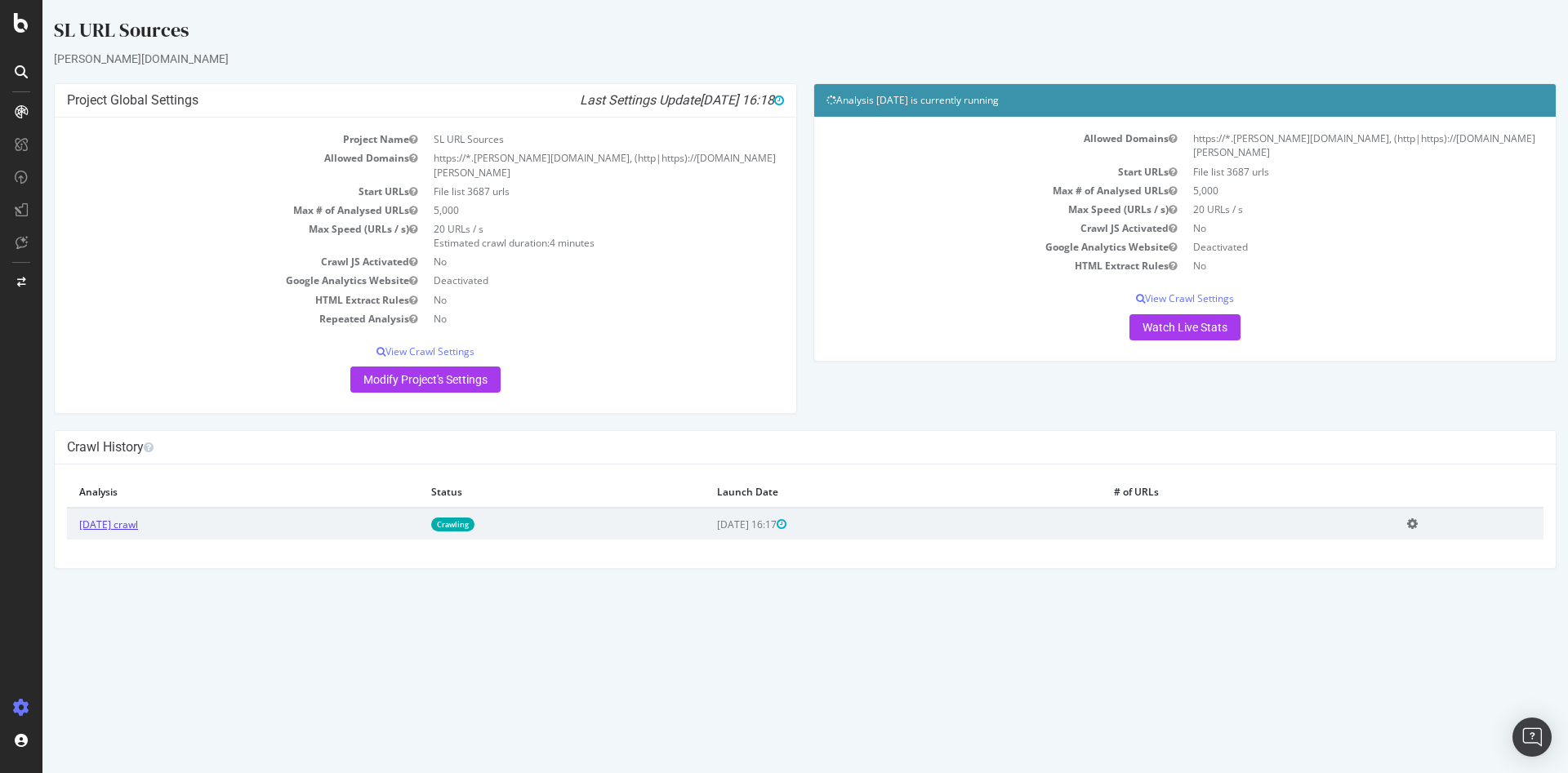
click at [122, 517] on link "2025 Sep. 18th crawl" at bounding box center [108, 524] width 59 height 14
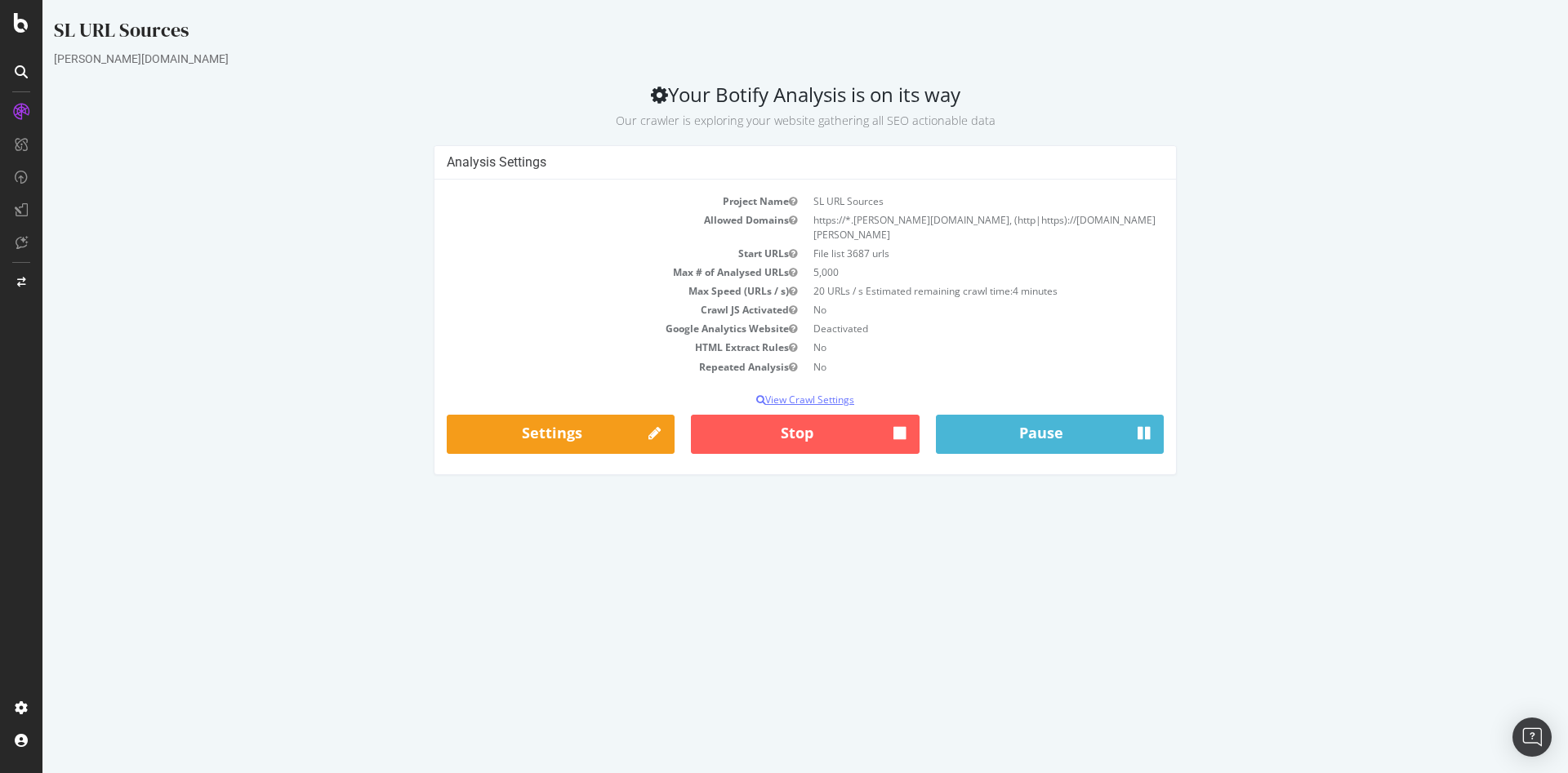
click at [797, 392] on p "View Crawl Settings" at bounding box center [806, 399] width 717 height 14
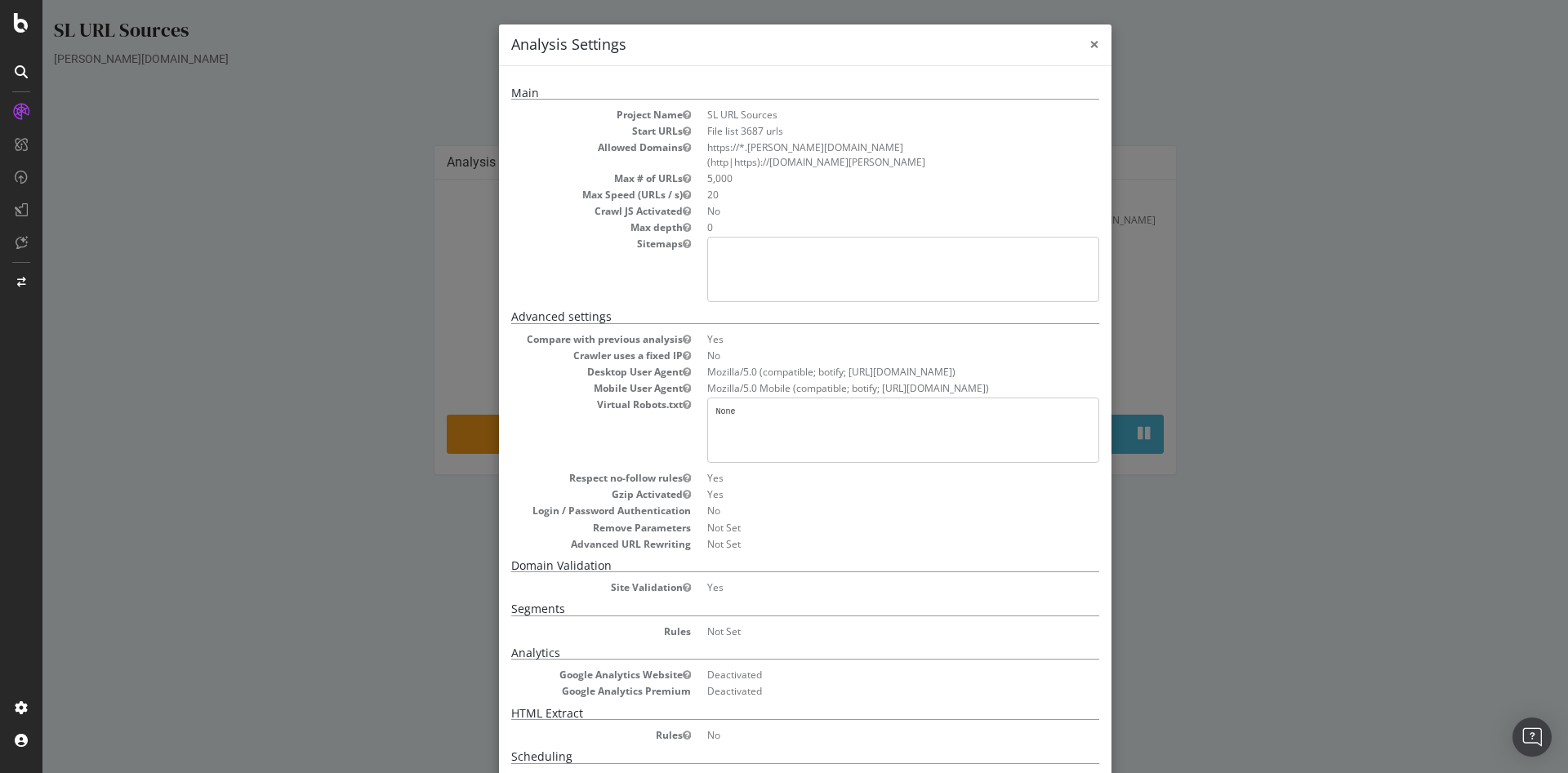
click at [1090, 50] on span "×" at bounding box center [1095, 43] width 10 height 23
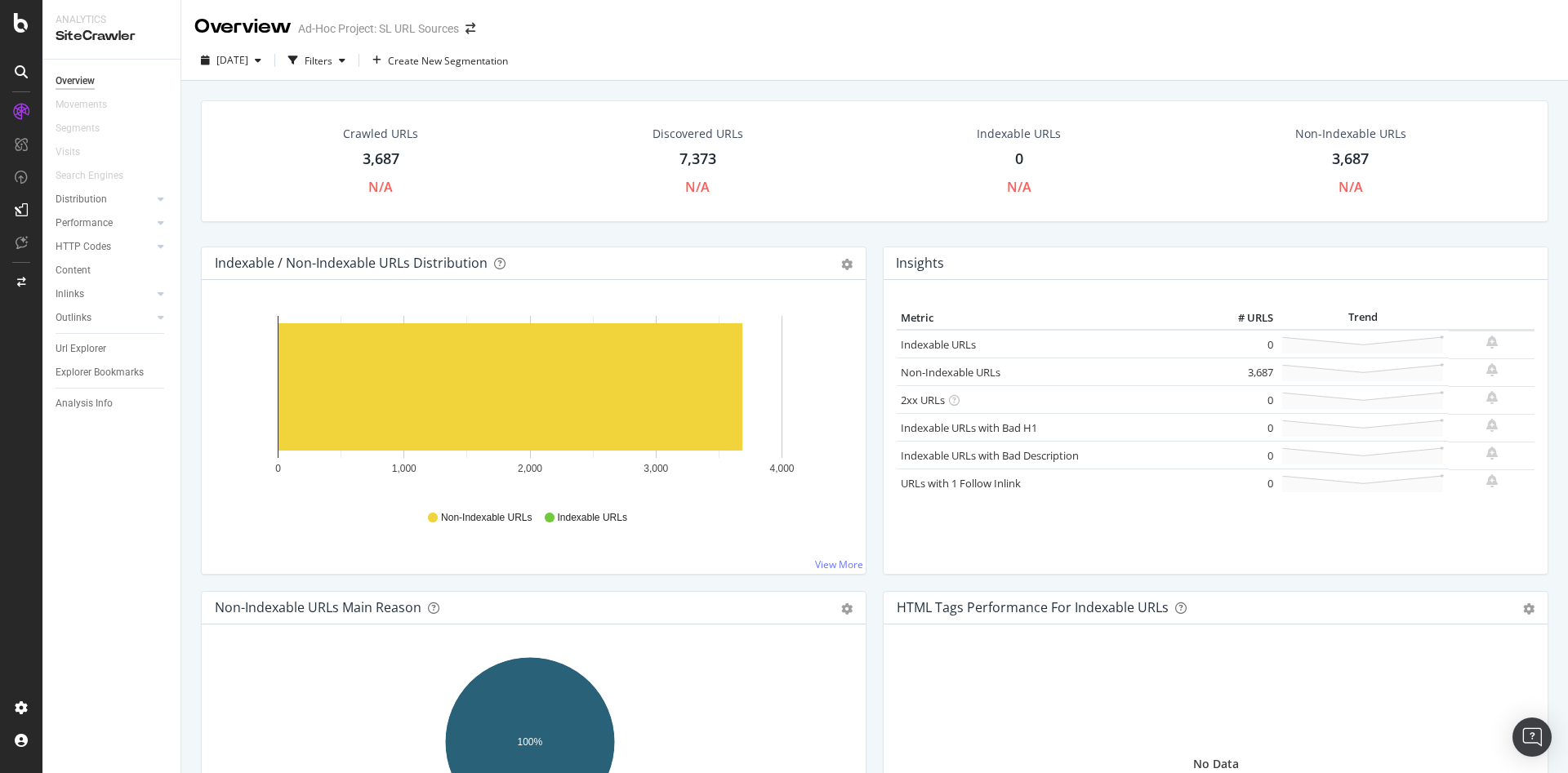
drag, startPoint x: 85, startPoint y: 82, endPoint x: 220, endPoint y: 0, distance: 158.0
click at [85, 82] on div "Overview" at bounding box center [75, 82] width 39 height 17
click at [689, 363] on rect "A chart." at bounding box center [511, 387] width 464 height 127
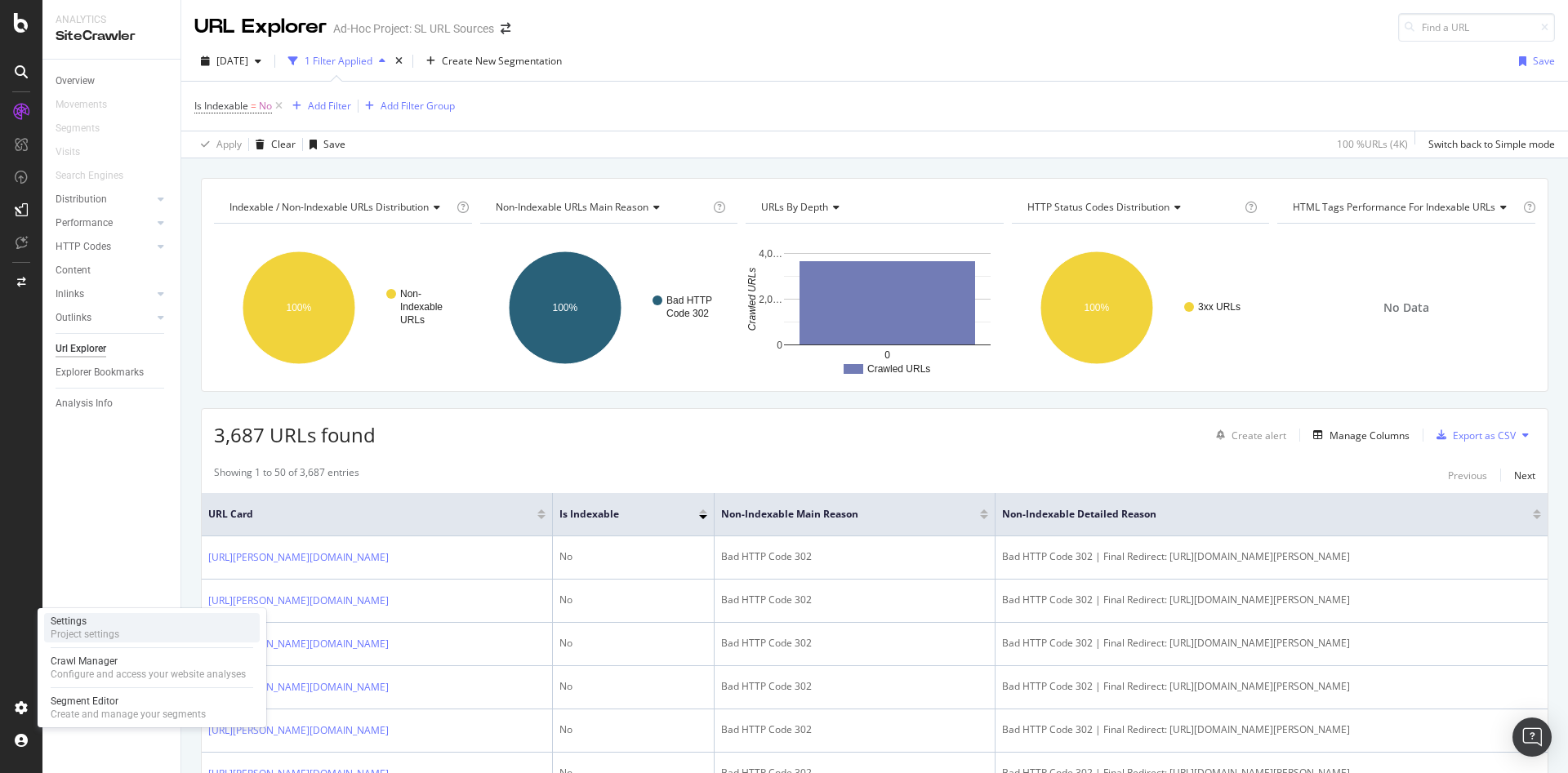
click at [116, 635] on div "Project settings" at bounding box center [85, 634] width 69 height 13
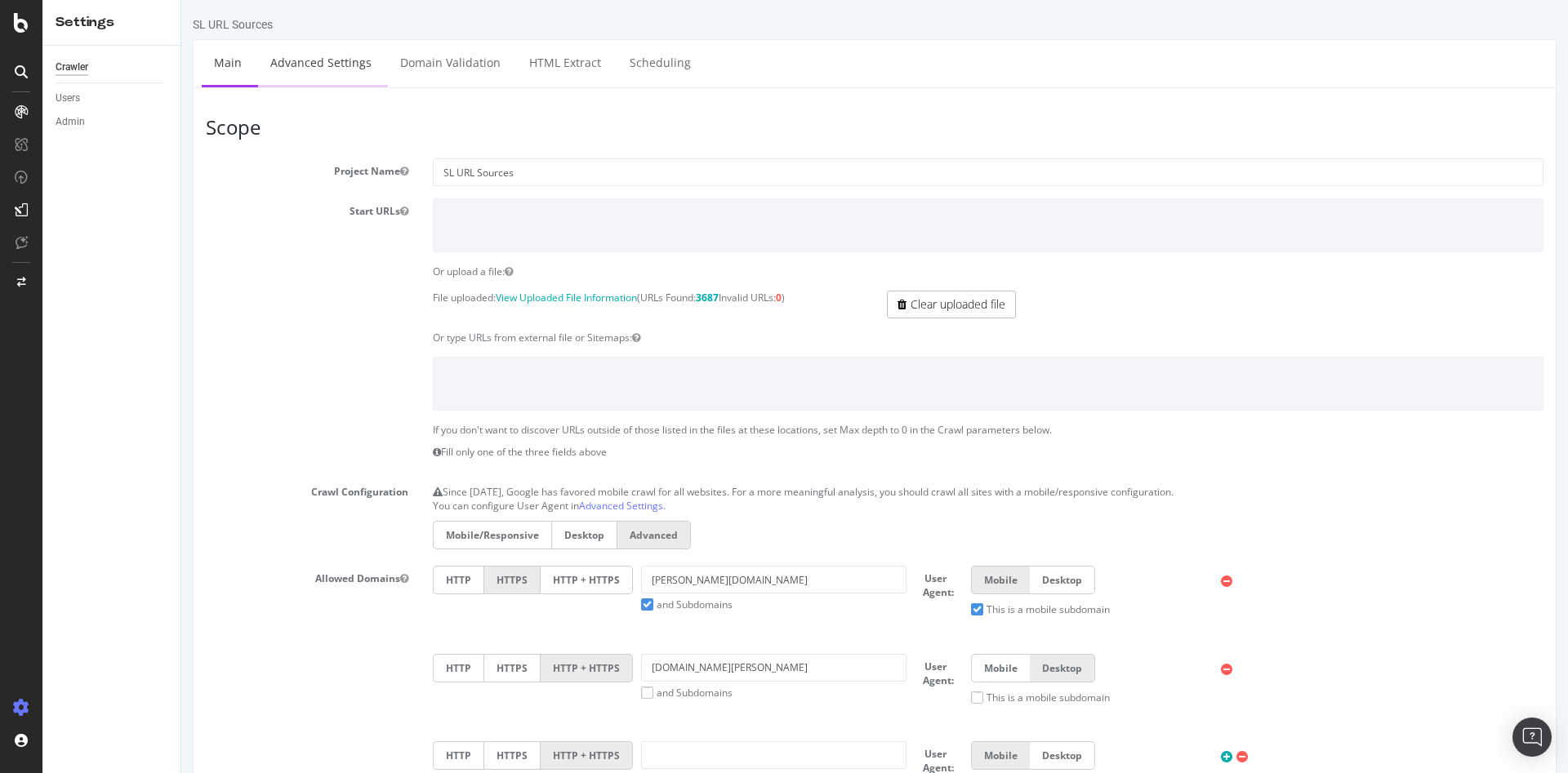
click at [311, 56] on link "Advanced Settings" at bounding box center [321, 62] width 126 height 45
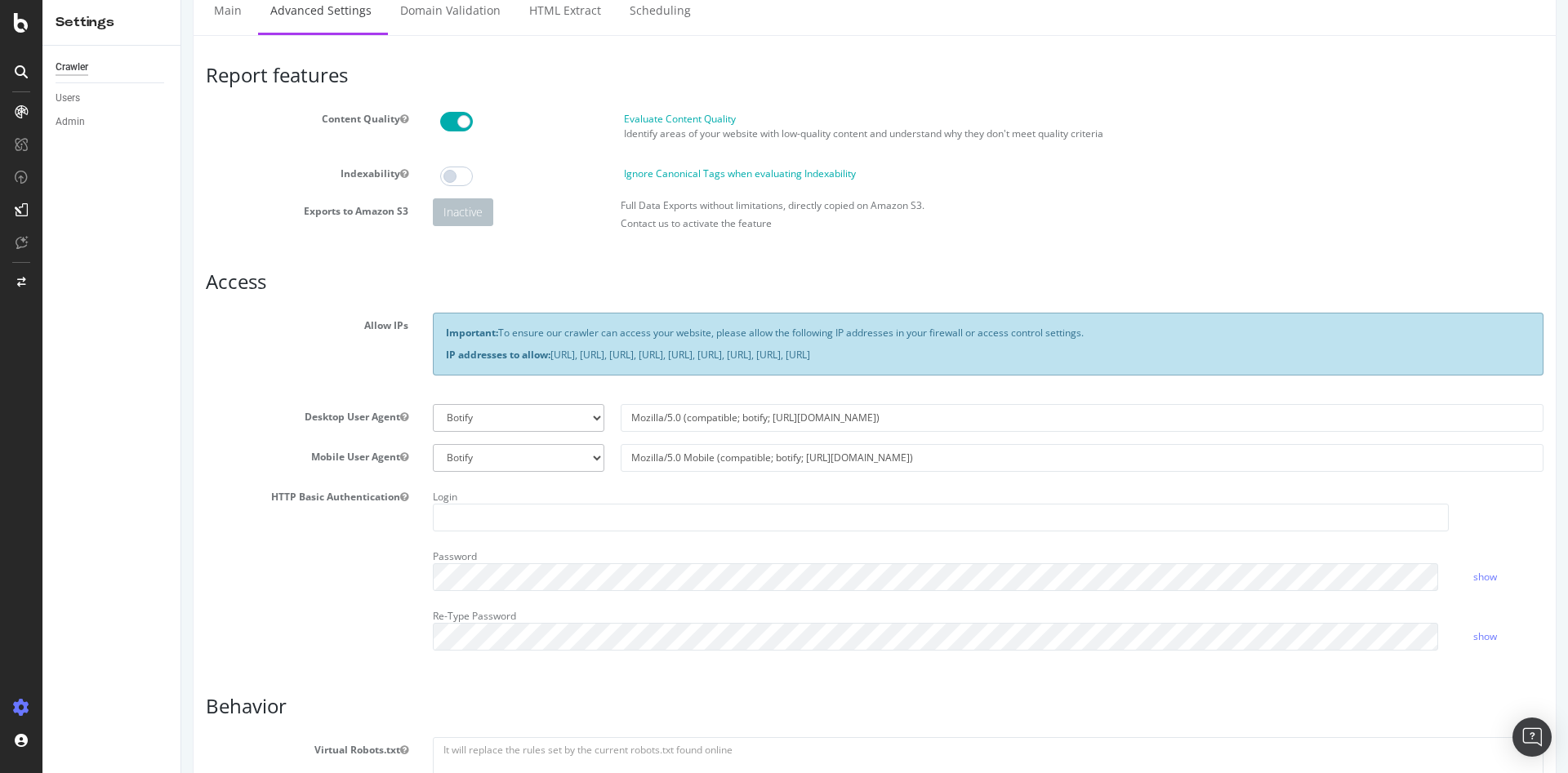
scroll to position [82, 0]
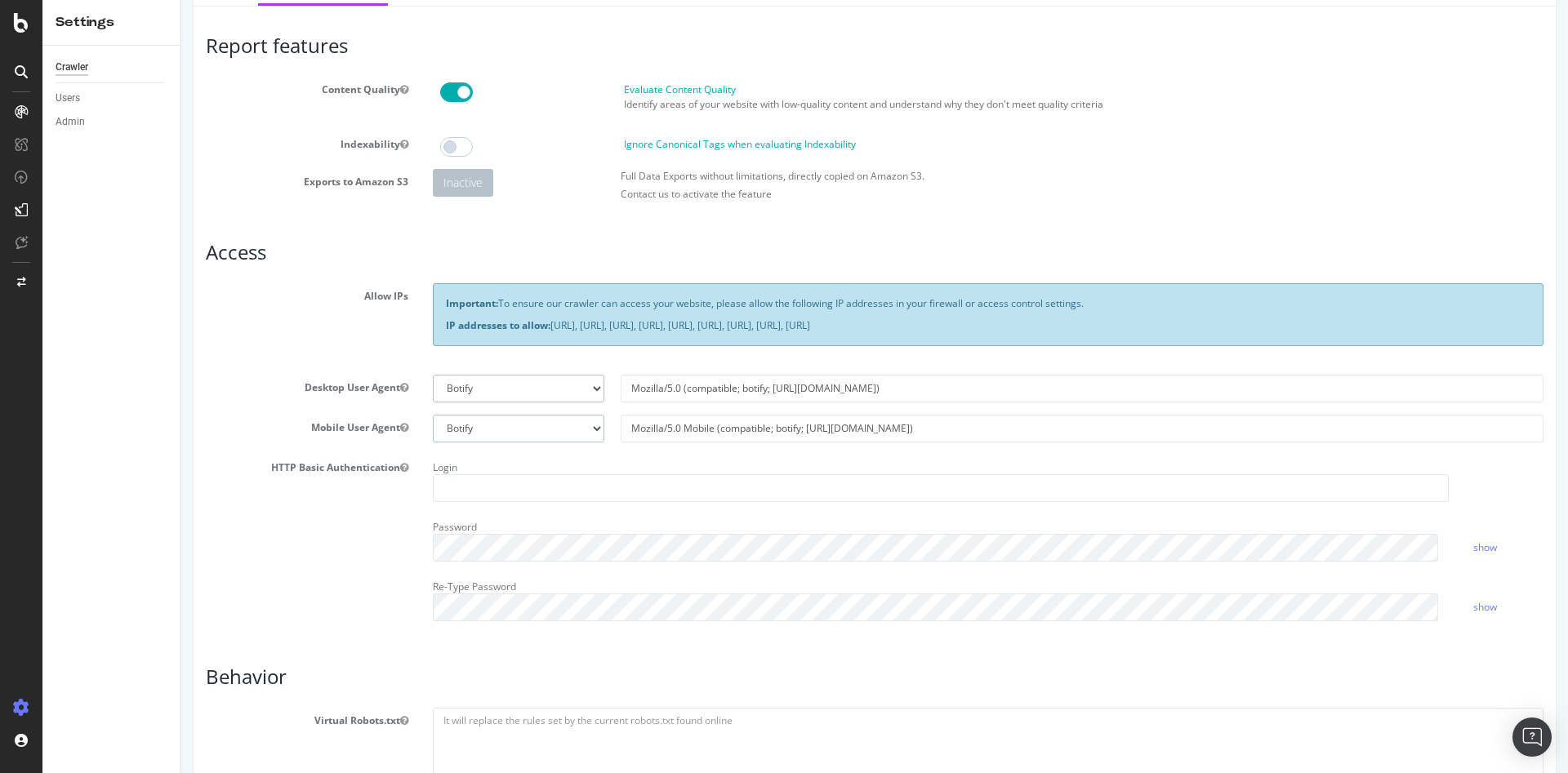
click at [548, 425] on select "Botify Googlebot Safari iPhone Safari iPad Chrome Android Custom" at bounding box center [518, 428] width 172 height 28
drag, startPoint x: 900, startPoint y: 426, endPoint x: 526, endPoint y: 421, distance: 374.0
click at [526, 421] on div "Botify Googlebot Safari iPhone Safari iPad Chrome Android Custom Mozilla/5.0 Mo…" at bounding box center [988, 428] width 1127 height 28
click at [889, 429] on input "Mozilla/5.0 Mobile (compatible; botify; [URL][DOMAIN_NAME])" at bounding box center [1082, 428] width 923 height 28
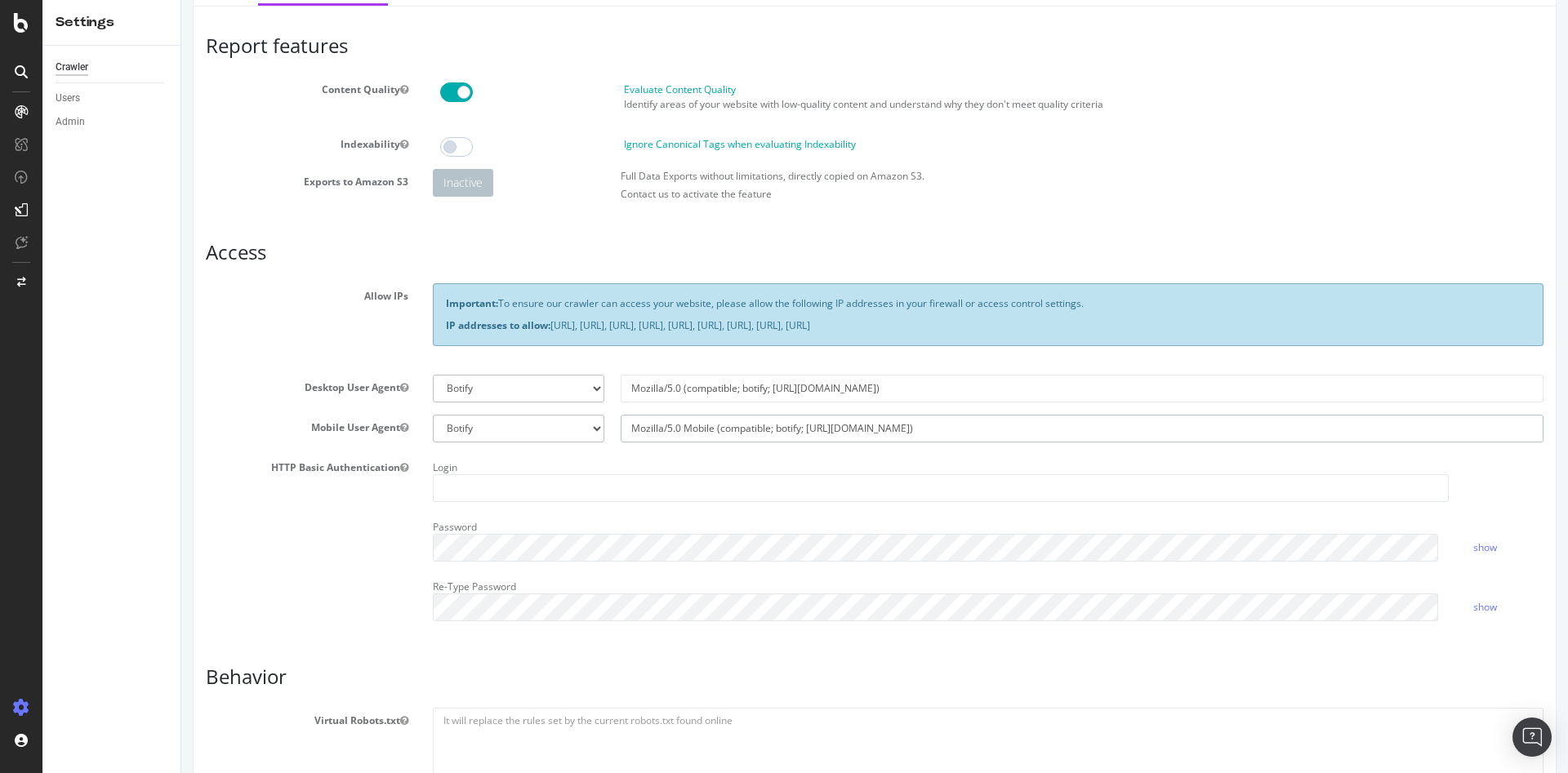
drag, startPoint x: 890, startPoint y: 429, endPoint x: 631, endPoint y: 438, distance: 259.2
click at [529, 433] on div "Botify Googlebot Safari iPhone Safari iPad Chrome Android Custom Mozilla/5.0 Mo…" at bounding box center [988, 428] width 1127 height 28
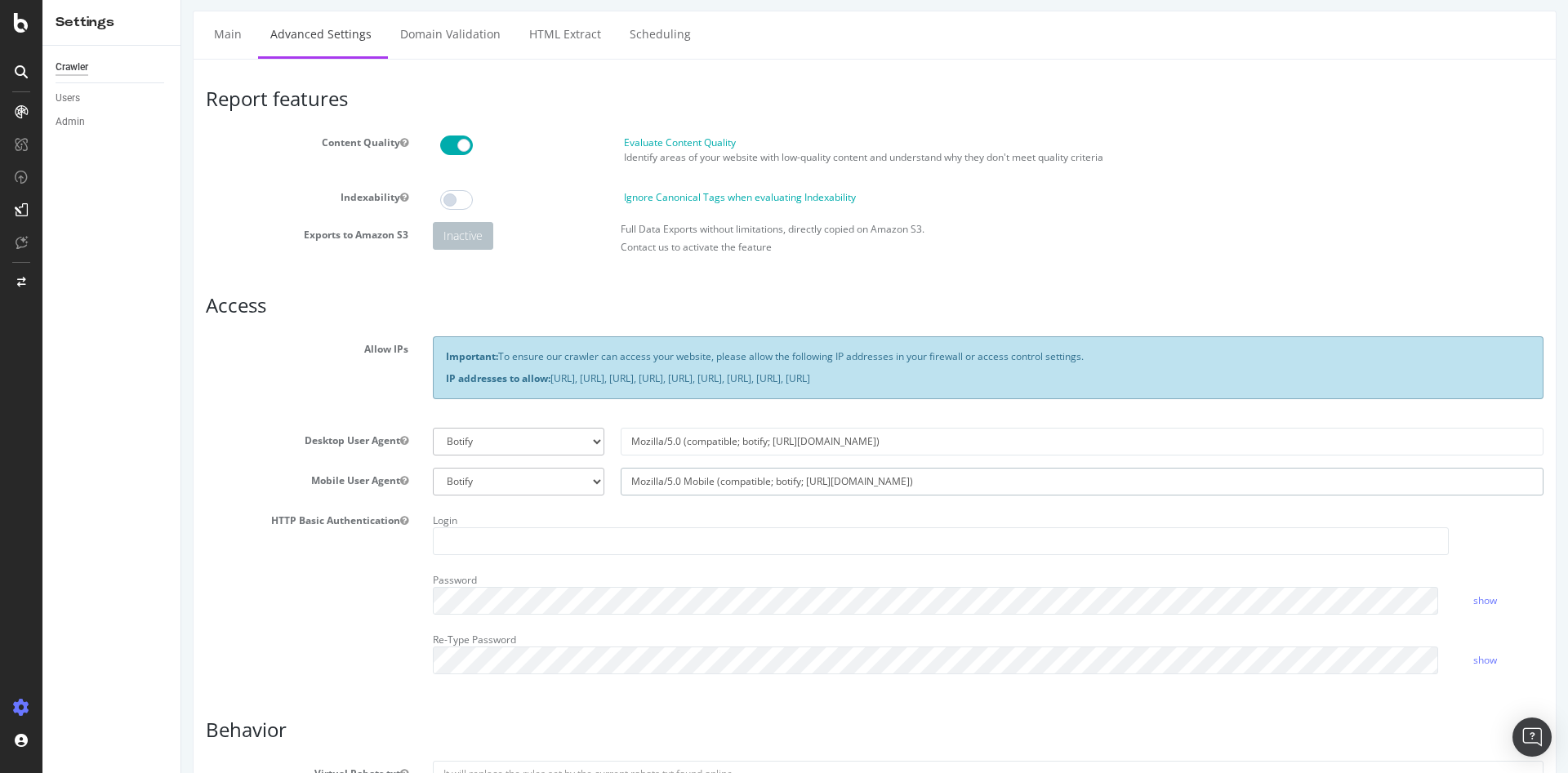
scroll to position [0, 0]
